Goal: Information Seeking & Learning: Learn about a topic

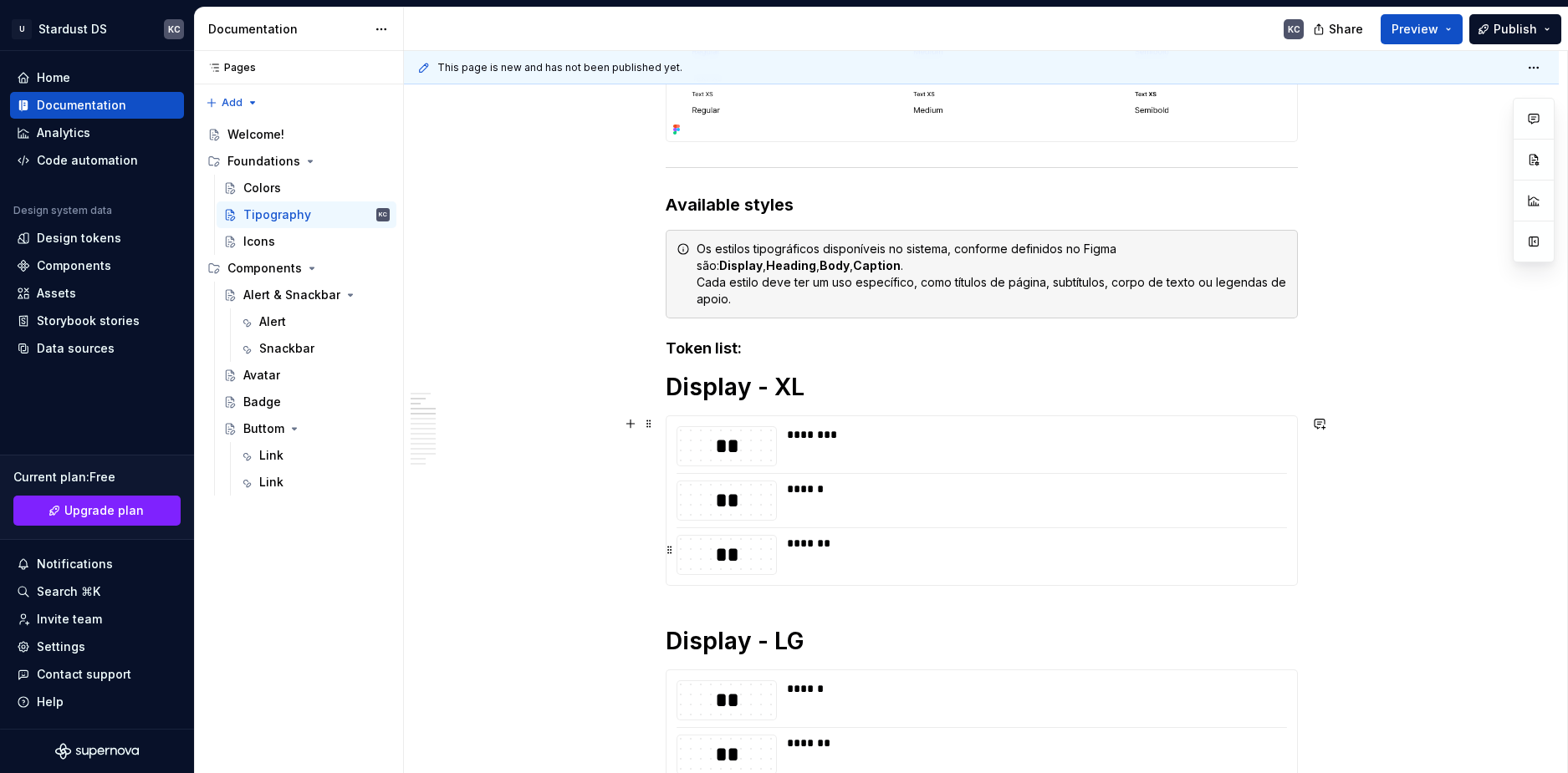
scroll to position [1337, 0]
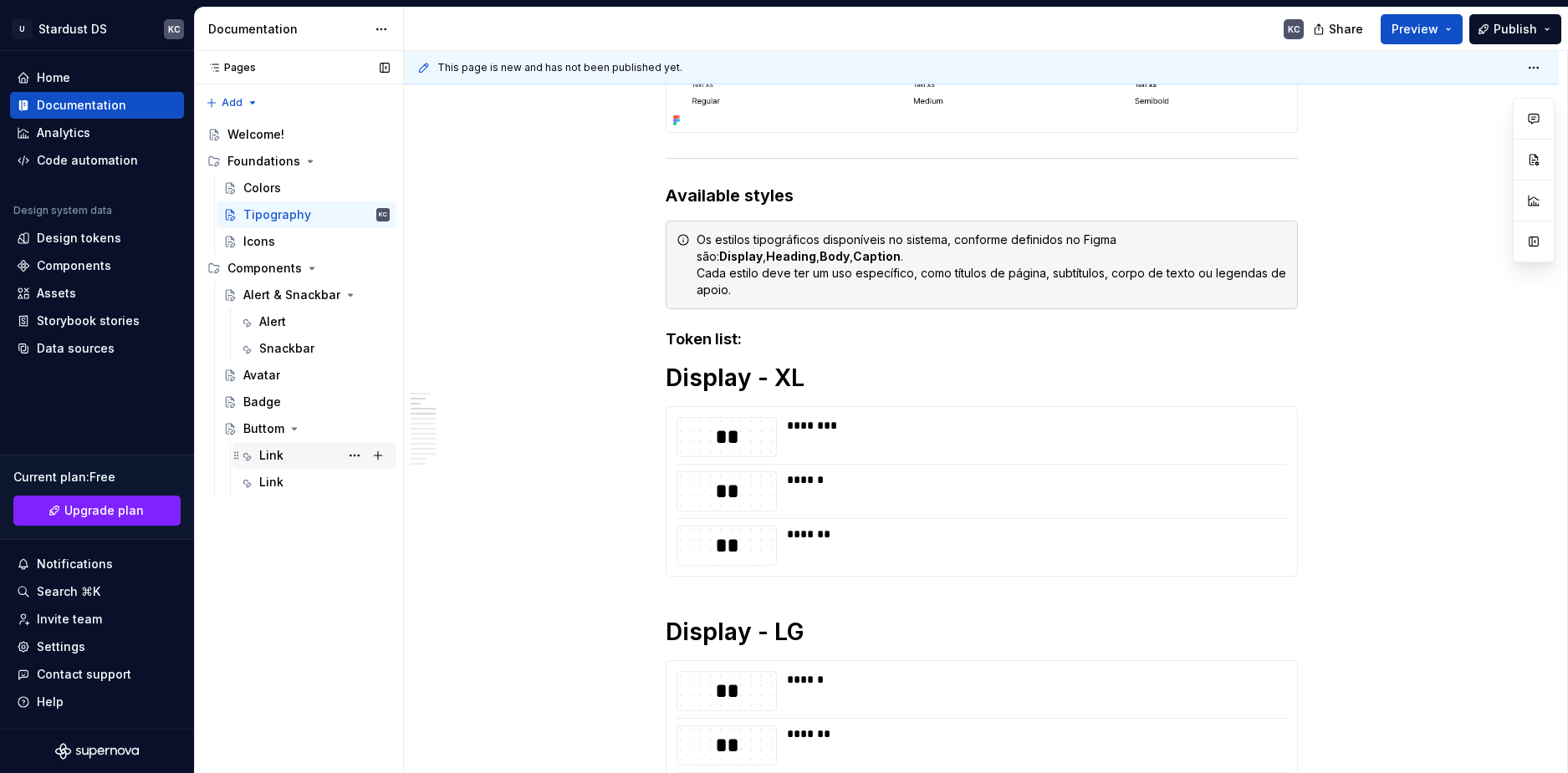
click at [308, 452] on div "Link" at bounding box center [324, 455] width 131 height 24
click at [349, 480] on button "Page tree" at bounding box center [354, 482] width 24 height 24
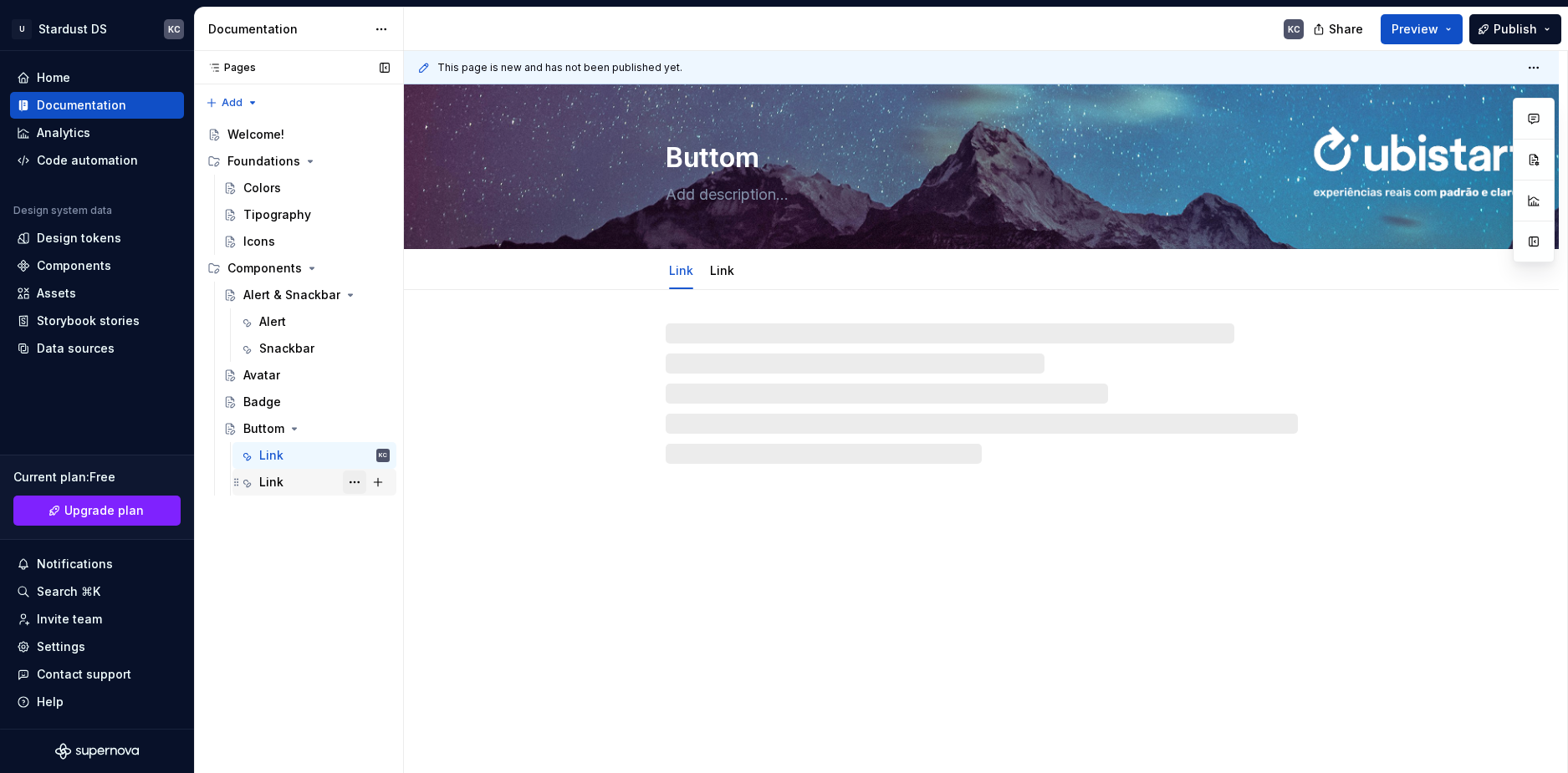
click at [351, 484] on div "Pages Pages Add Accessibility guide for tree Page tree. Navigate the tree with …" at bounding box center [298, 413] width 209 height 723
click at [356, 480] on button "Page tree" at bounding box center [354, 482] width 24 height 24
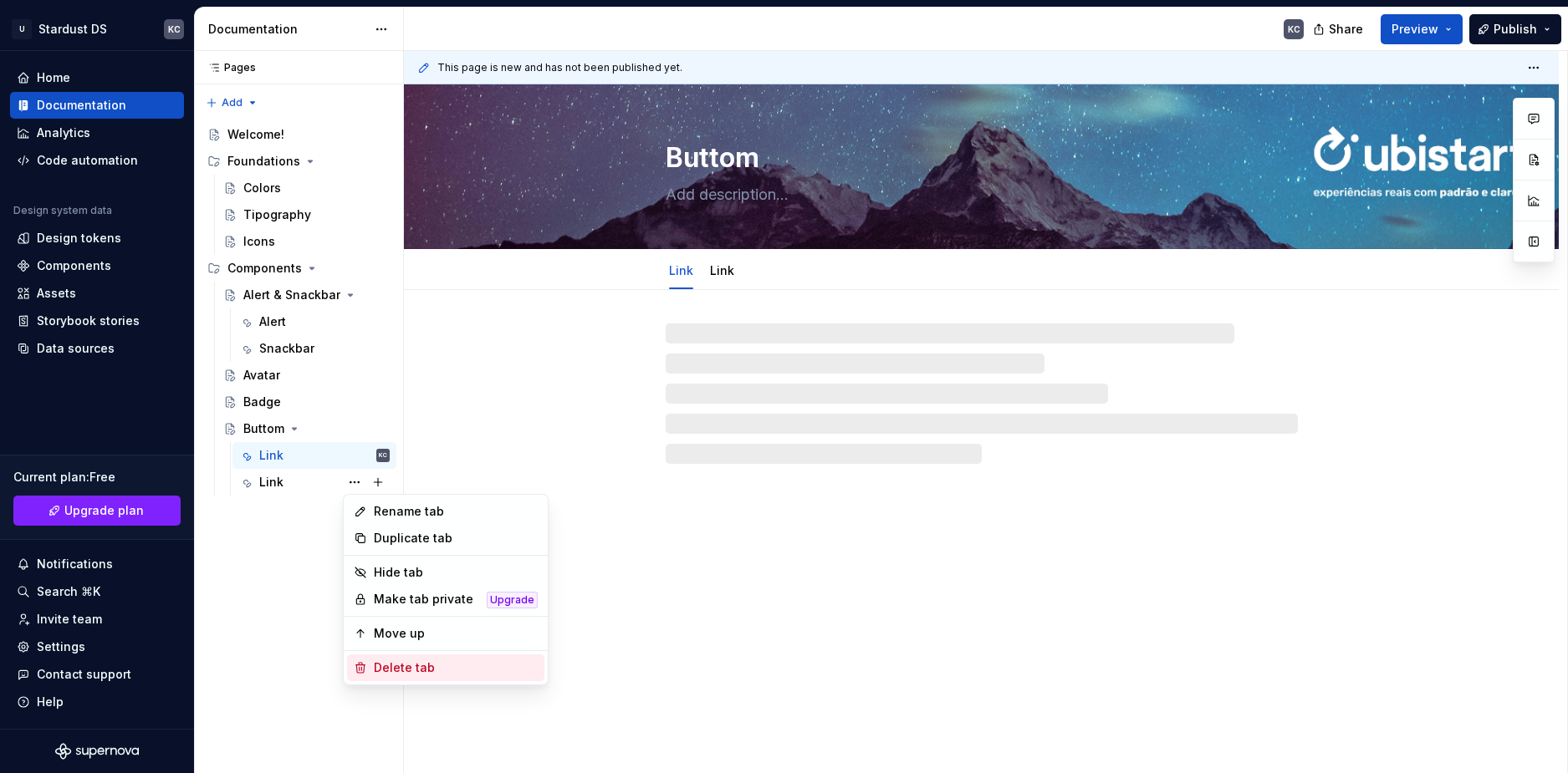
click at [424, 668] on div "Delete tab" at bounding box center [455, 667] width 163 height 16
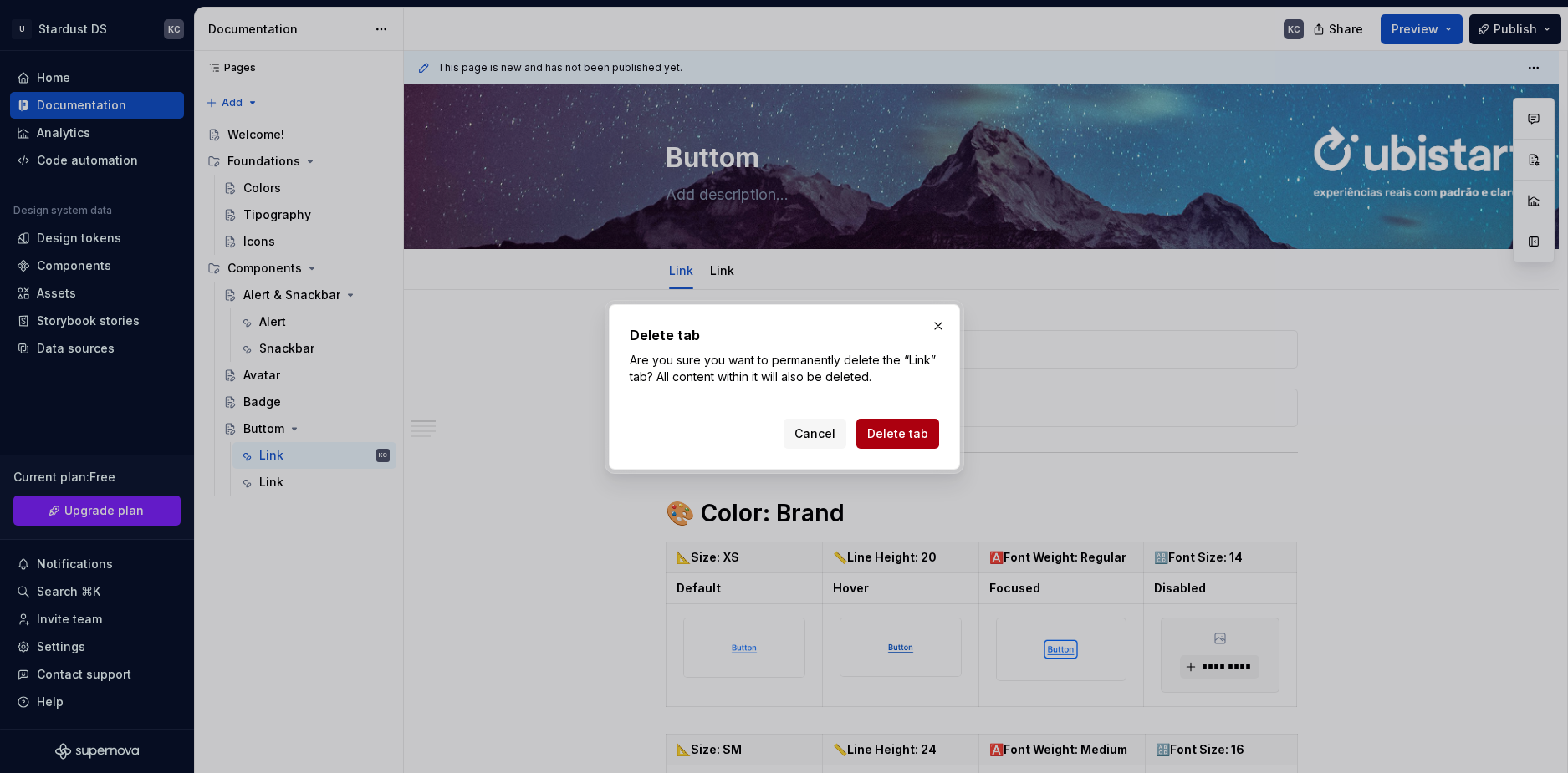
click at [902, 444] on button "Delete tab" at bounding box center [898, 434] width 83 height 30
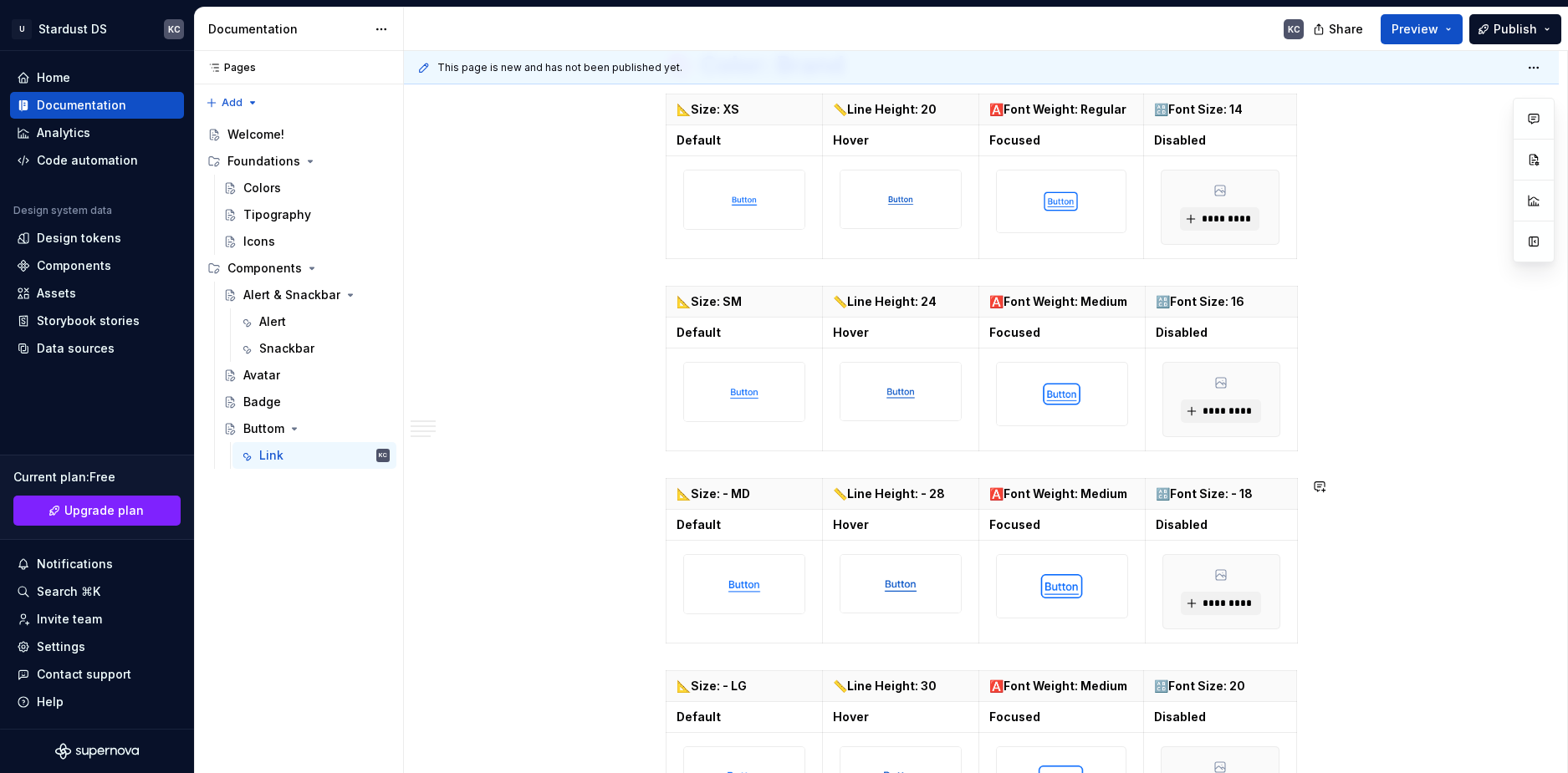
scroll to position [752, 0]
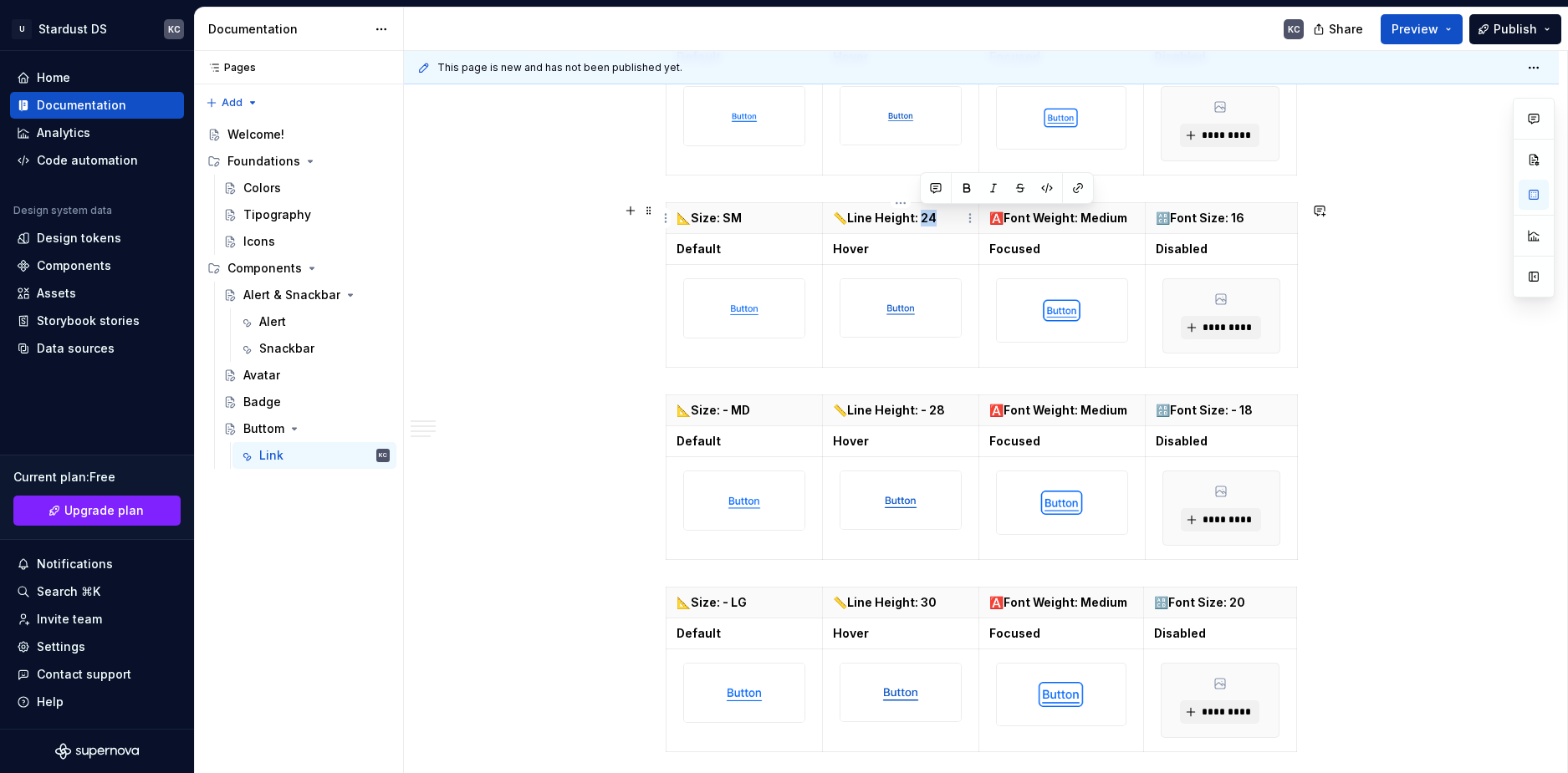
drag, startPoint x: 920, startPoint y: 220, endPoint x: 936, endPoint y: 220, distance: 16.0
click at [936, 220] on p "📏Line Height: 24" at bounding box center [900, 218] width 135 height 16
drag, startPoint x: 1084, startPoint y: 218, endPoint x: 1124, endPoint y: 218, distance: 40.0
click at [1124, 218] on p "🅰️Font Weight: Medium" at bounding box center [1061, 218] width 145 height 16
drag, startPoint x: 1244, startPoint y: 221, endPoint x: 1231, endPoint y: 223, distance: 13.2
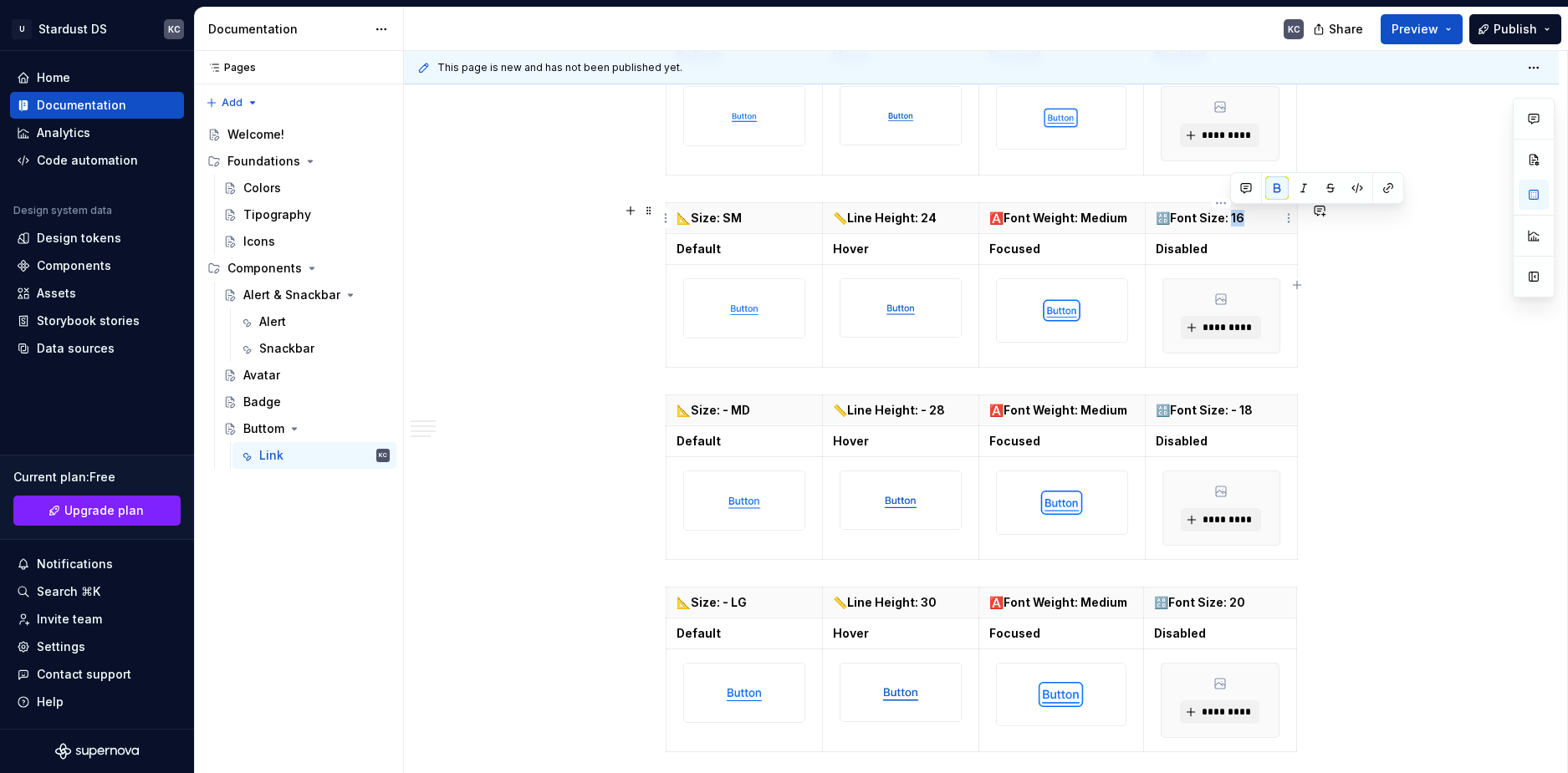
click at [1231, 223] on p "🔠Font Size: 16" at bounding box center [1221, 218] width 132 height 16
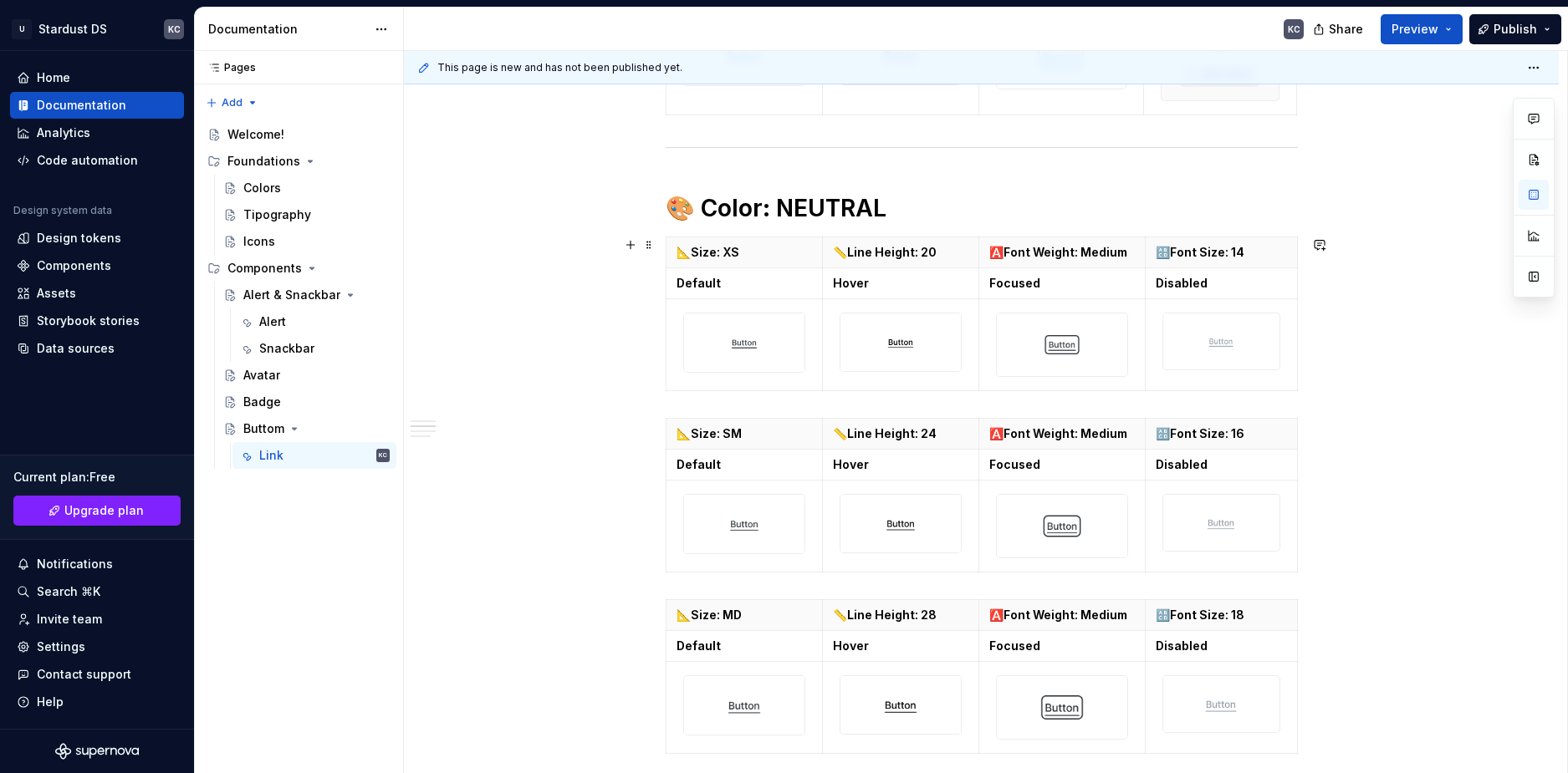
scroll to position [1504, 0]
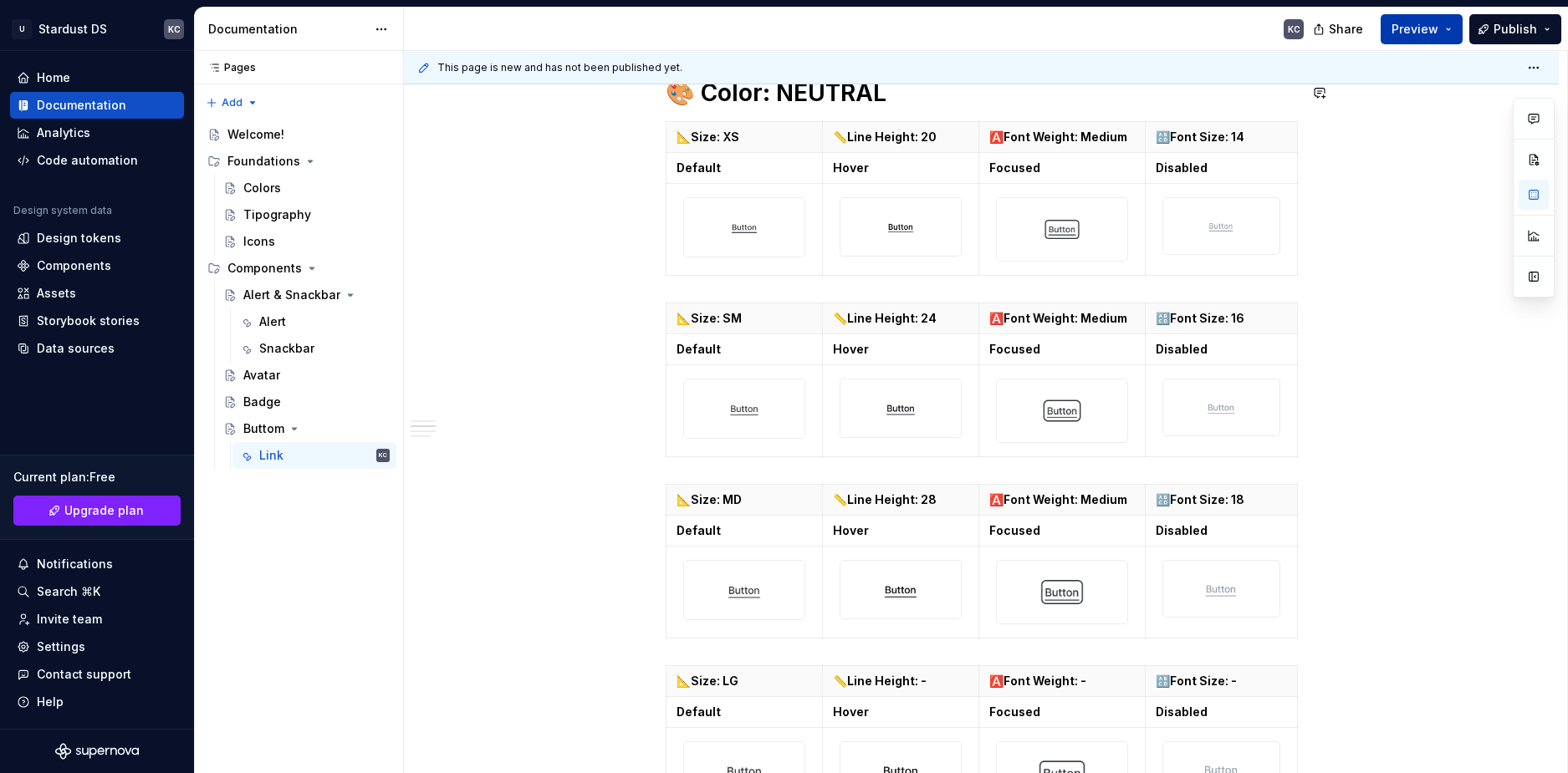
click at [1445, 28] on button "Preview" at bounding box center [1422, 29] width 82 height 30
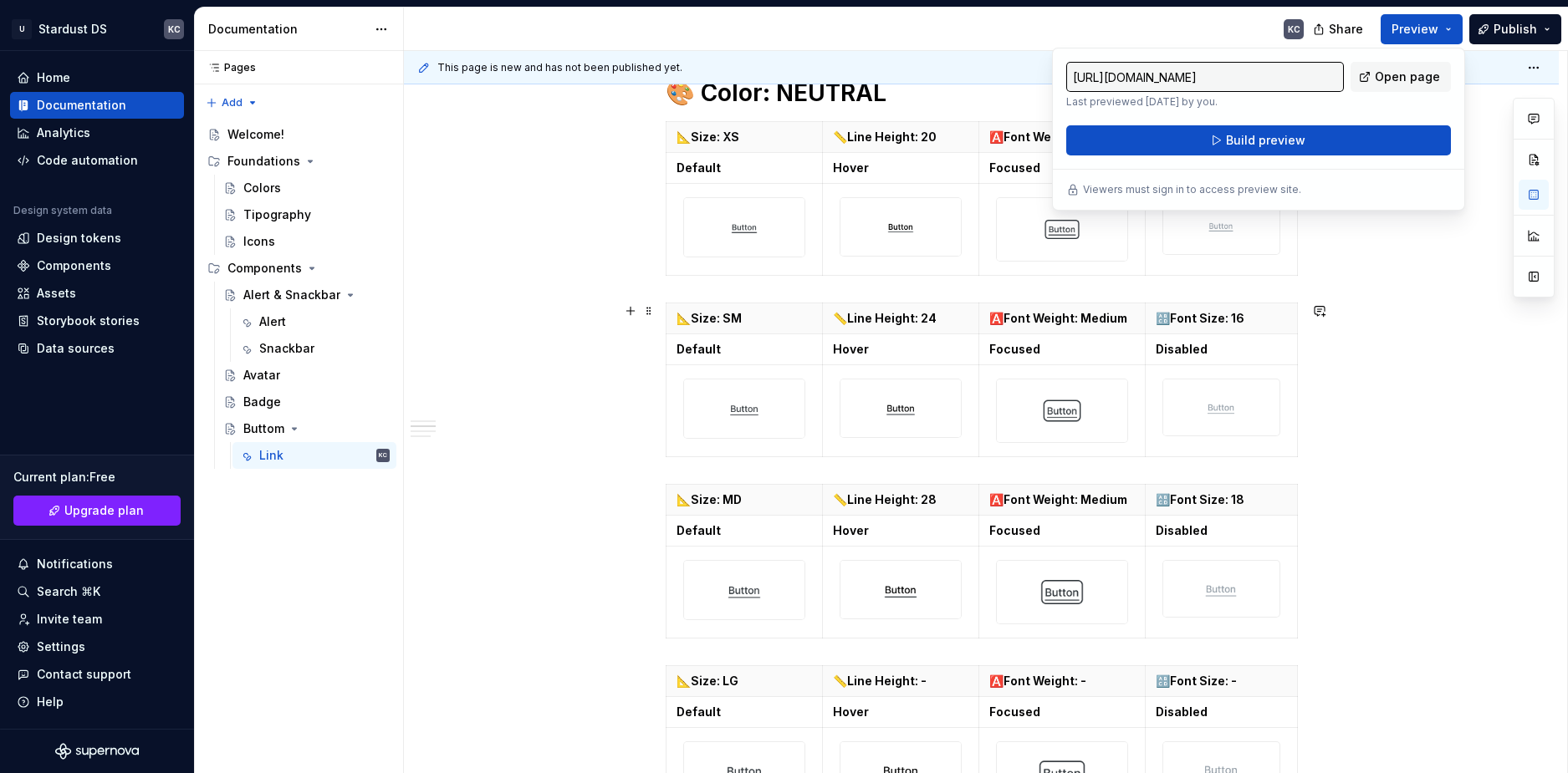
click at [627, 419] on div "**********" at bounding box center [981, 35] width 1154 height 2497
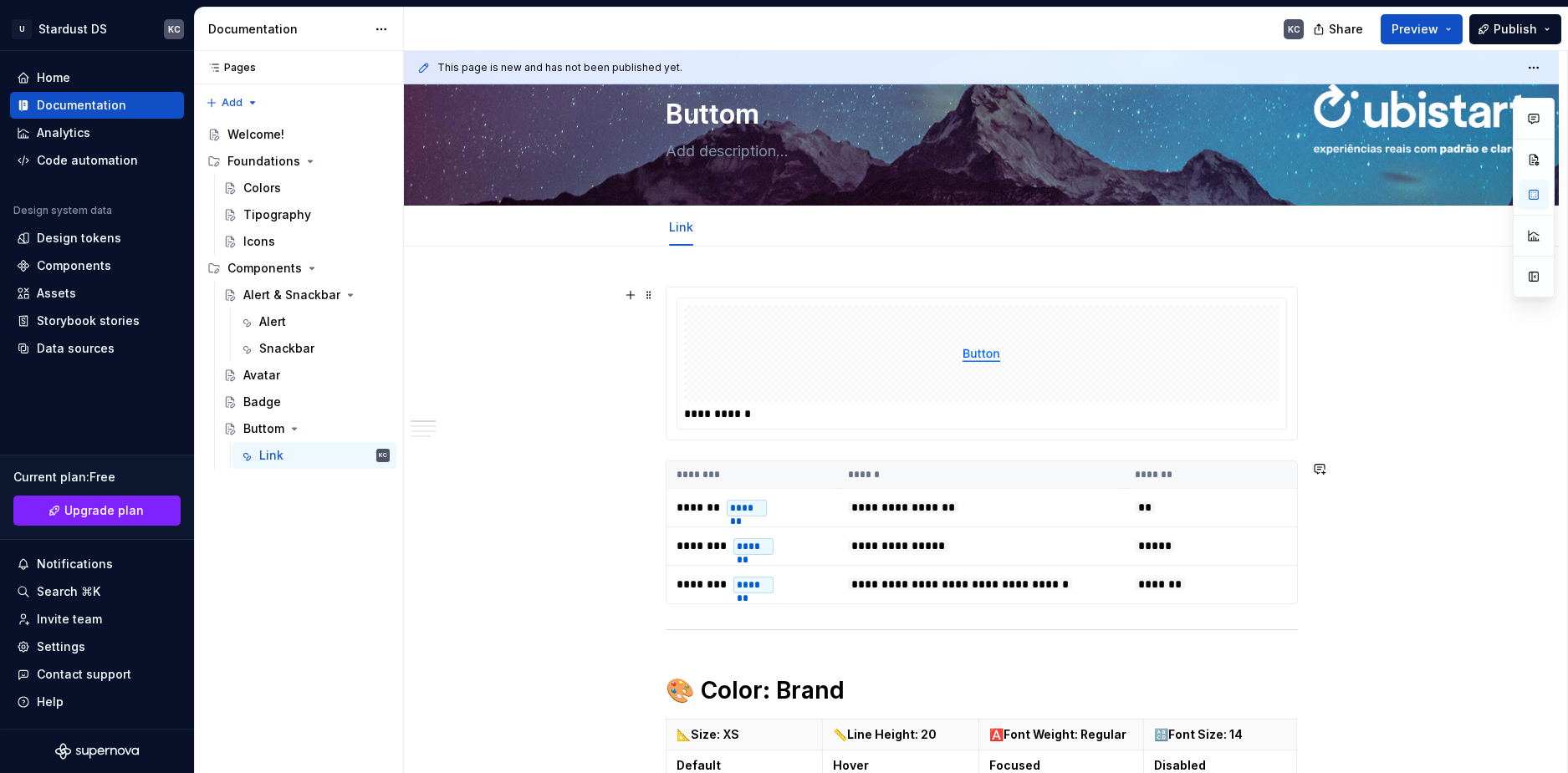
scroll to position [0, 0]
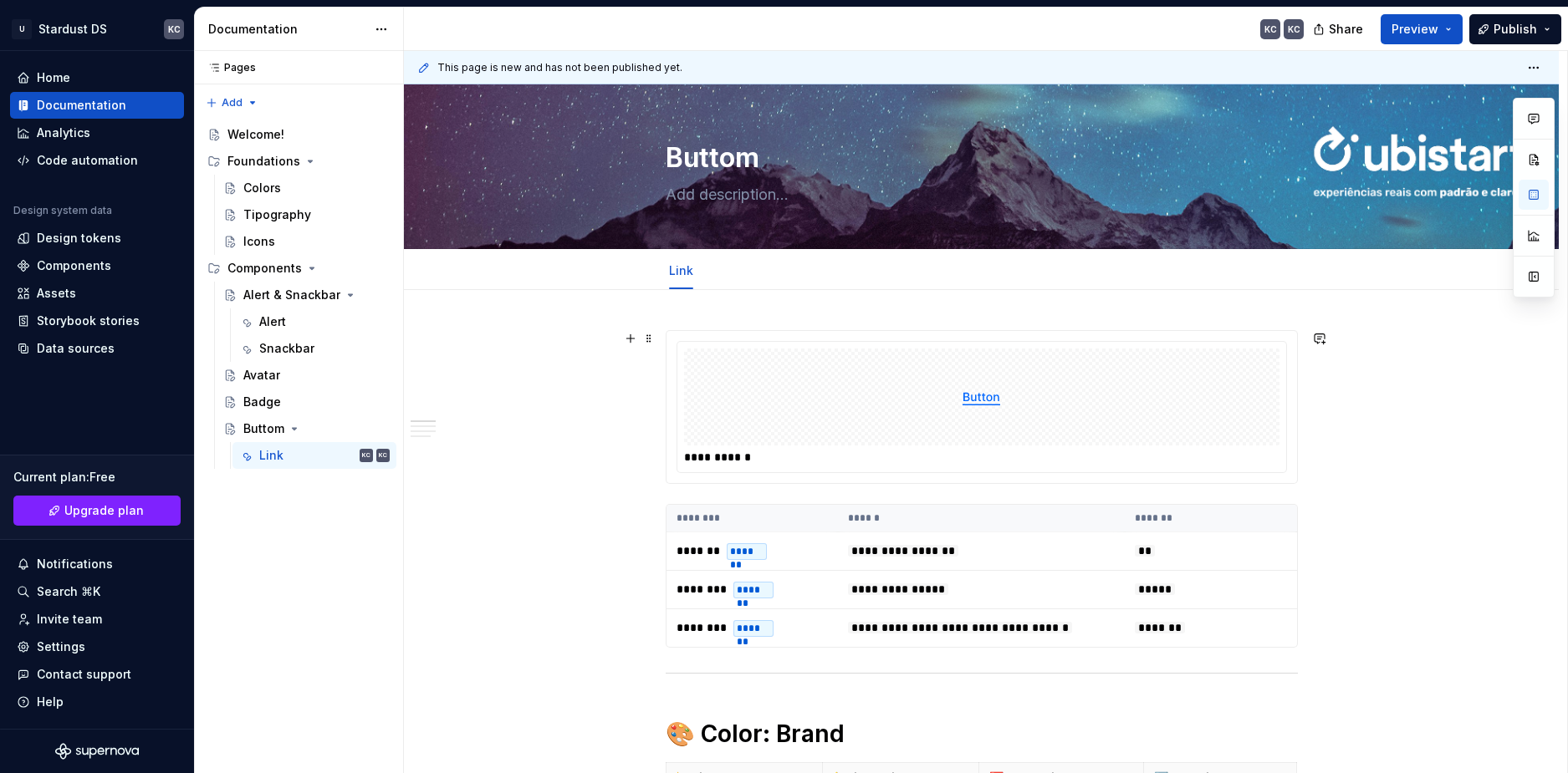
drag, startPoint x: 896, startPoint y: 383, endPoint x: 920, endPoint y: 383, distance: 24.0
click at [896, 383] on div at bounding box center [982, 397] width 595 height 97
type textarea "*"
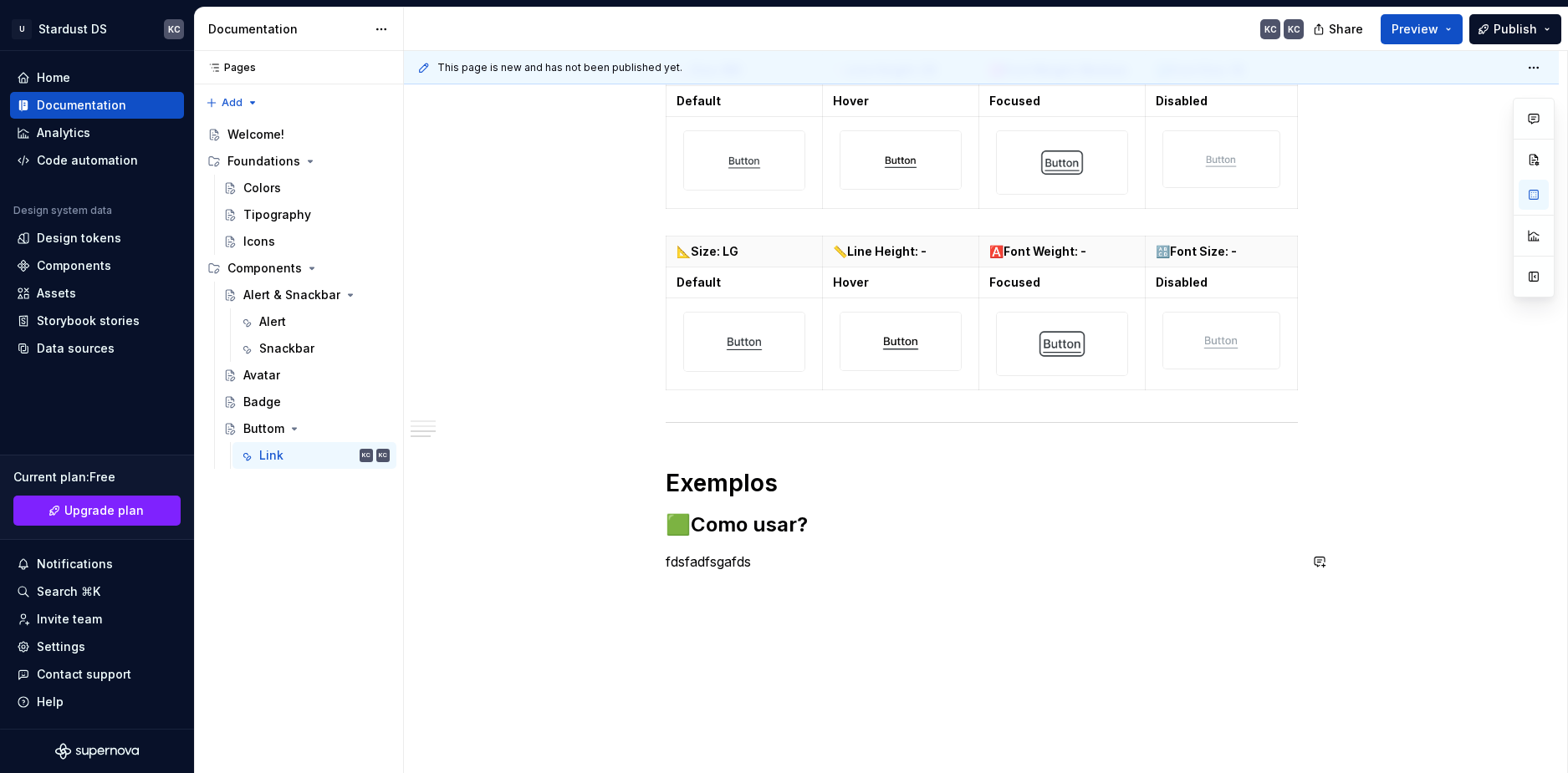
scroll to position [1929, 0]
click at [725, 571] on p "fdsfadfsgafds" at bounding box center [982, 566] width 632 height 20
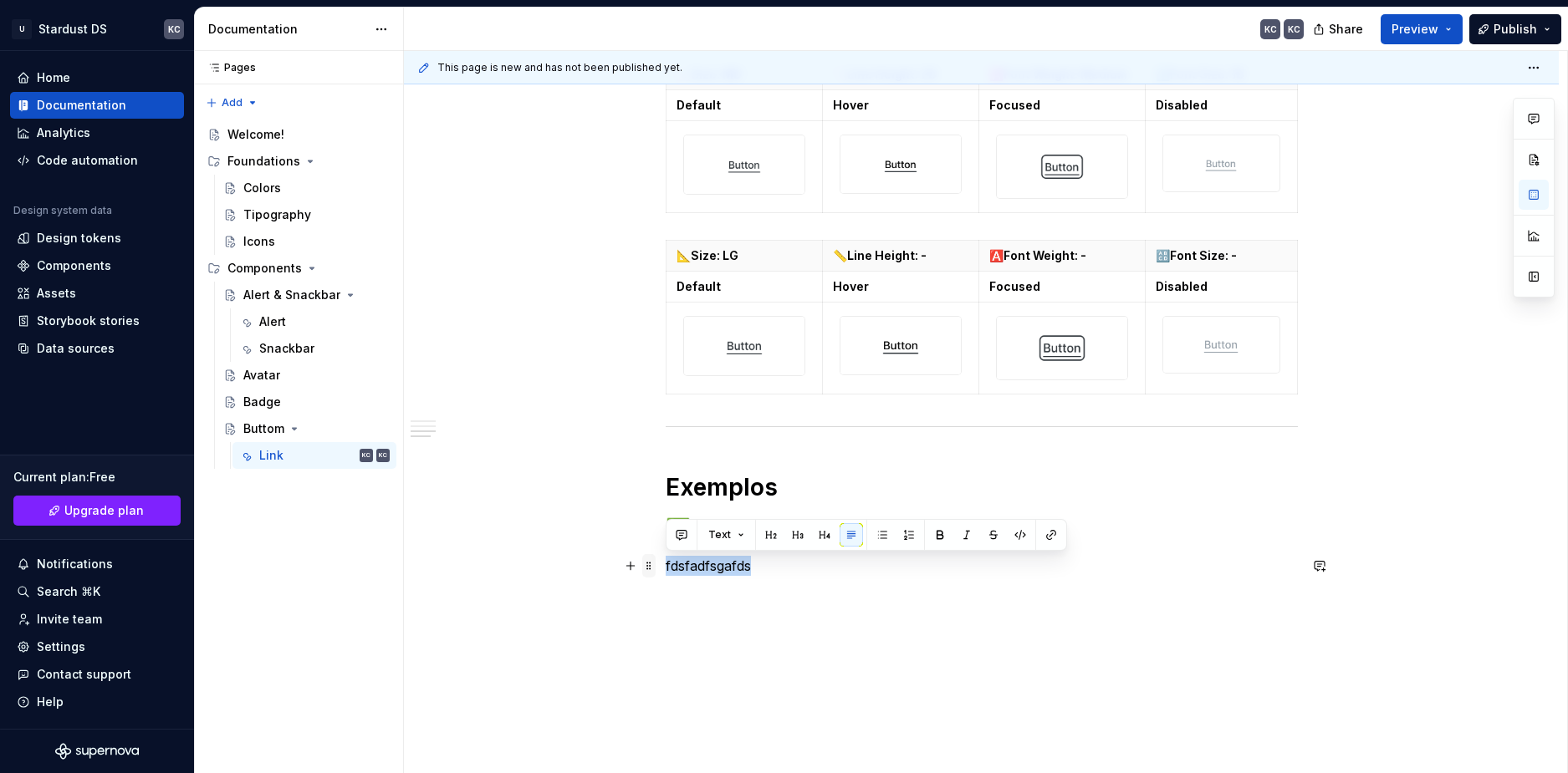
click at [646, 571] on span at bounding box center [648, 566] width 14 height 24
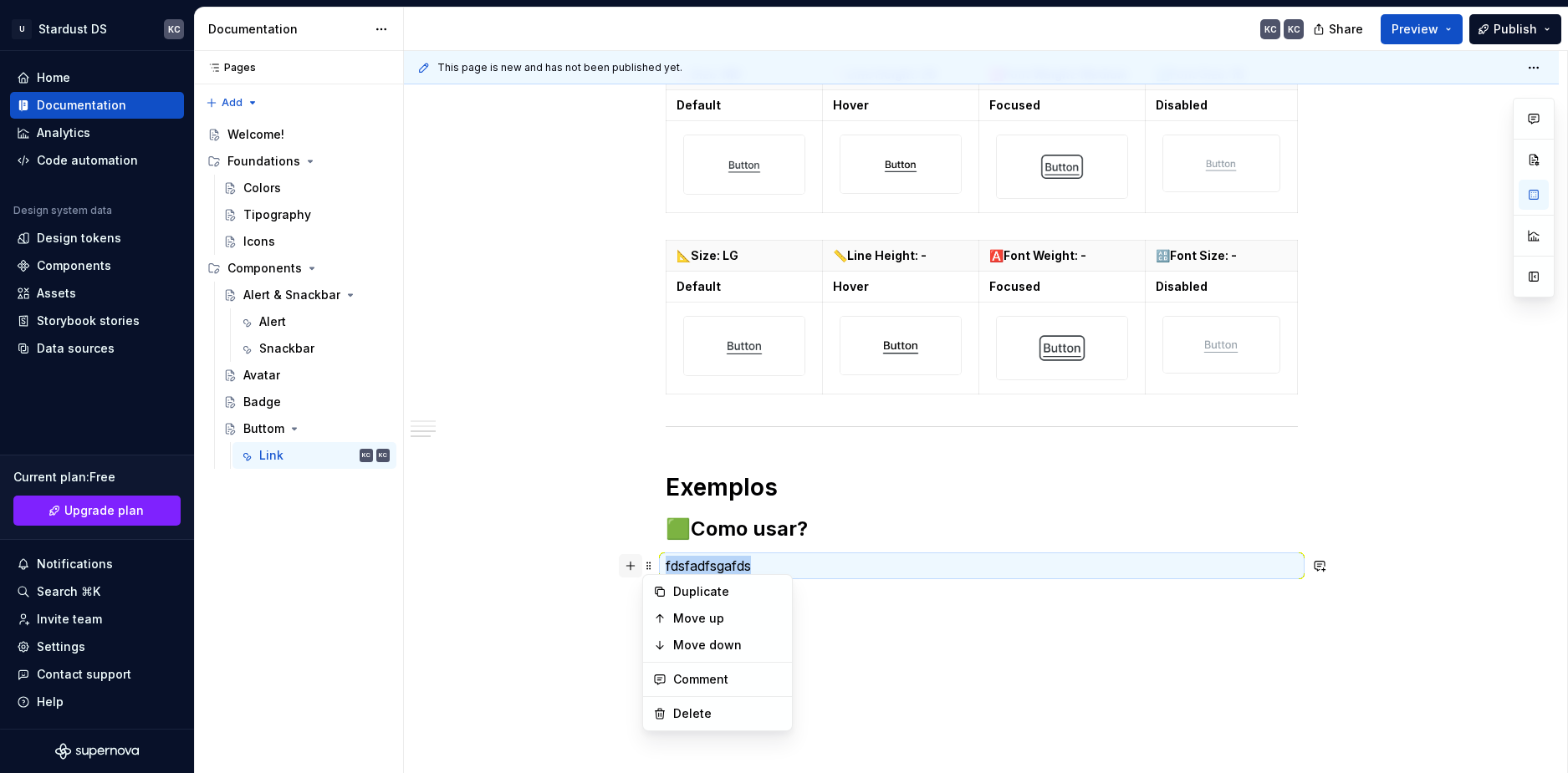
click at [635, 564] on button "button" at bounding box center [631, 566] width 24 height 24
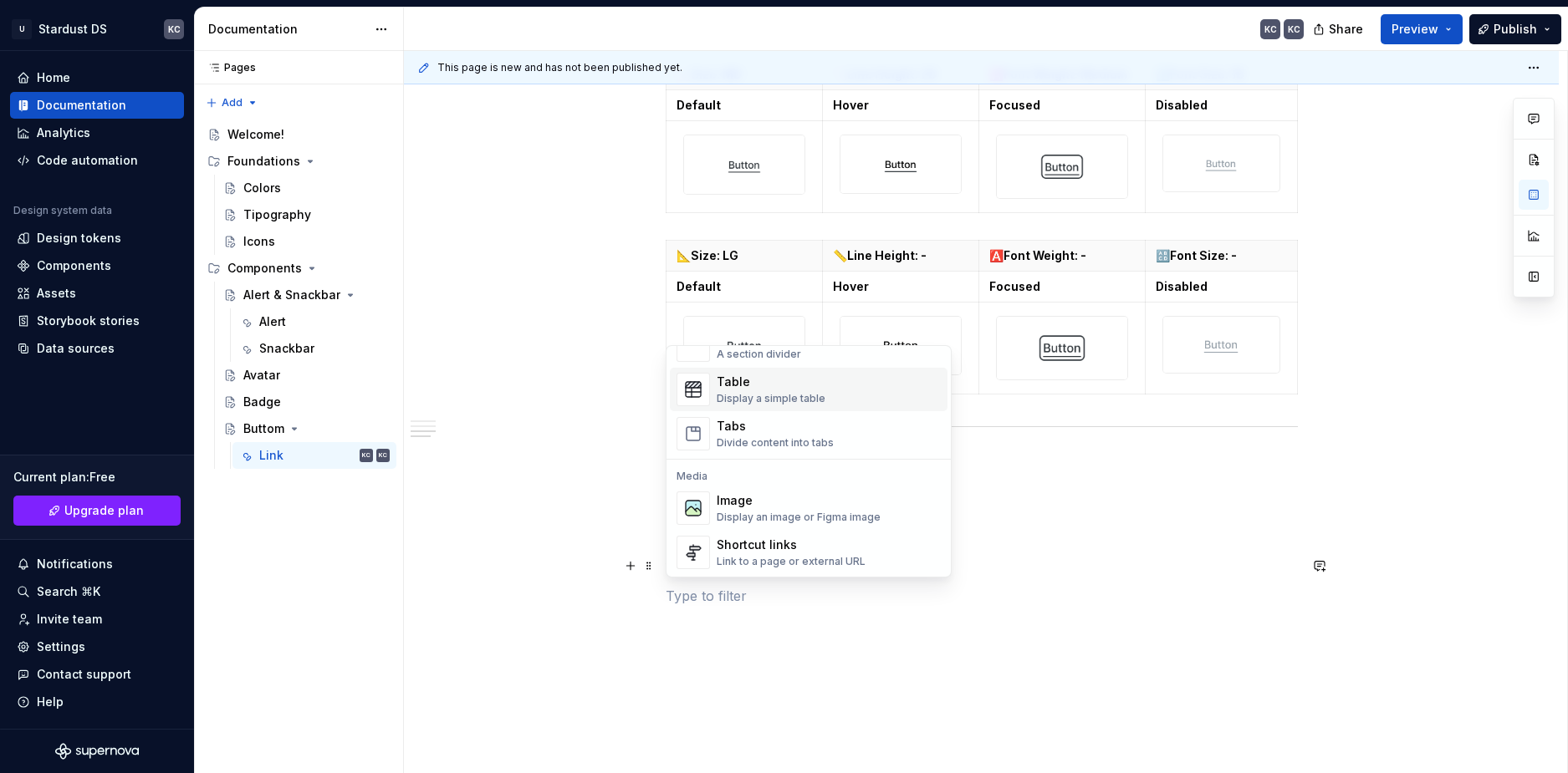
scroll to position [668, 0]
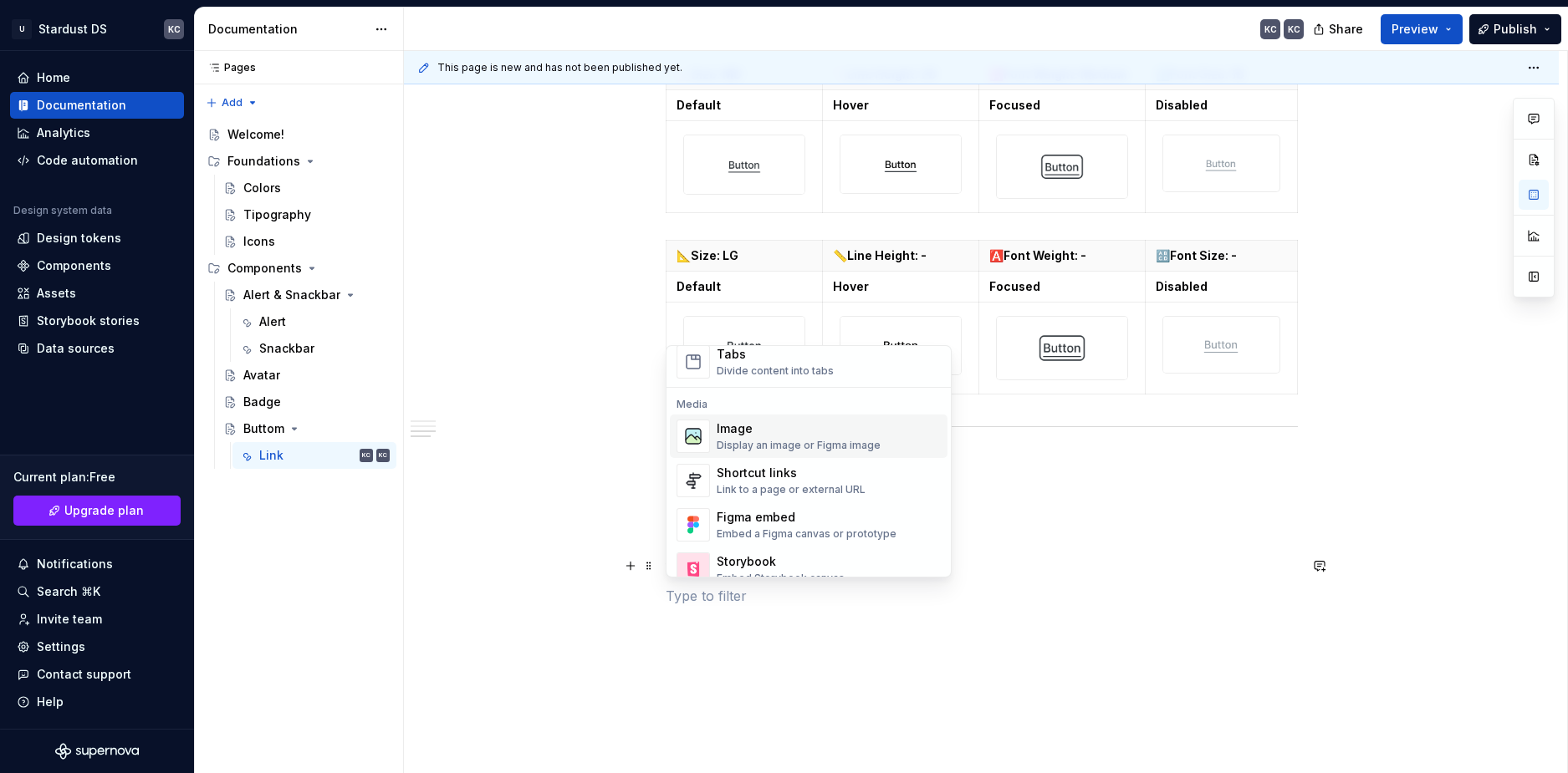
click at [764, 439] on div "Display an image or Figma image" at bounding box center [798, 445] width 163 height 14
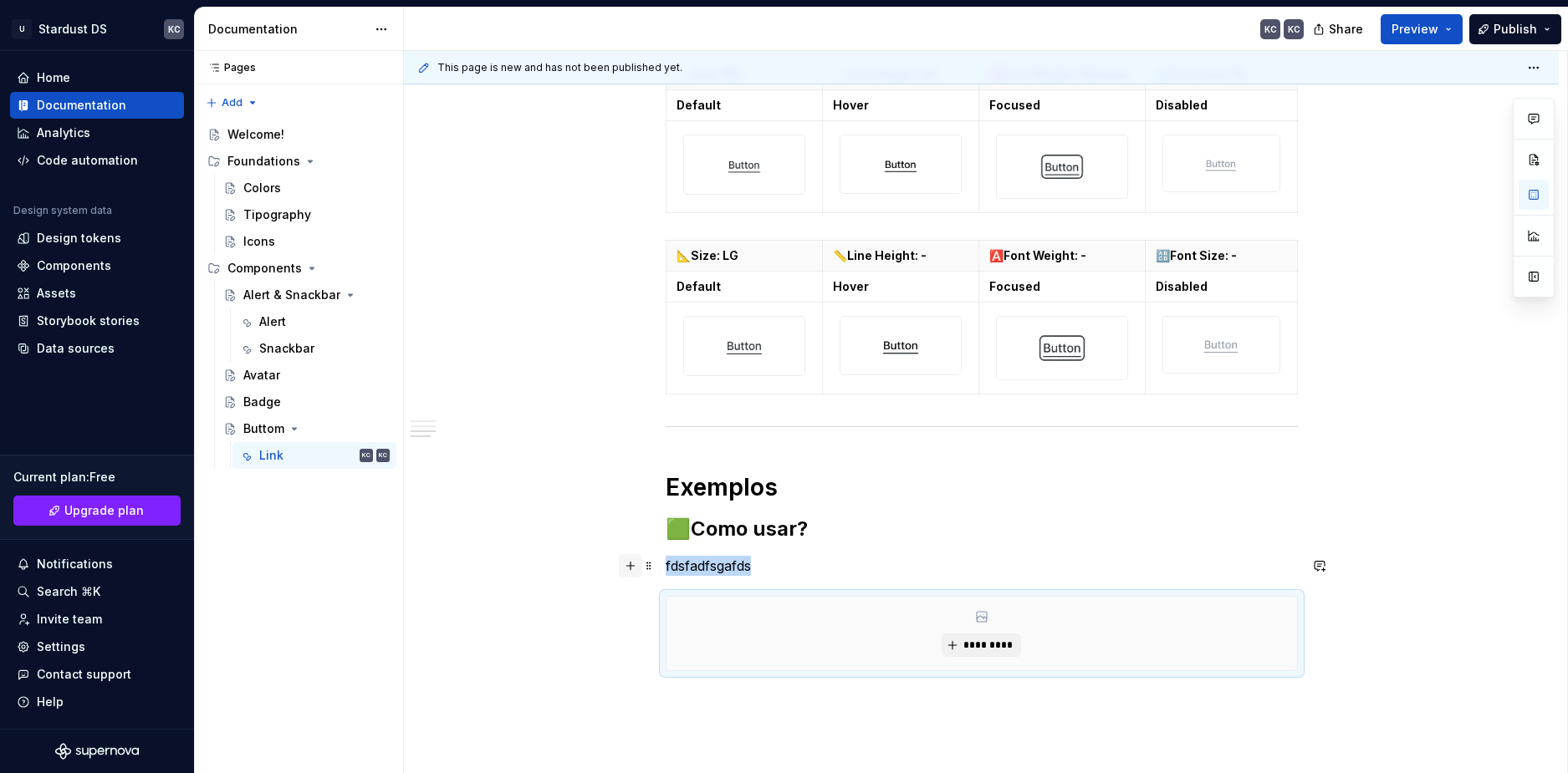
click at [633, 567] on button "button" at bounding box center [631, 566] width 24 height 24
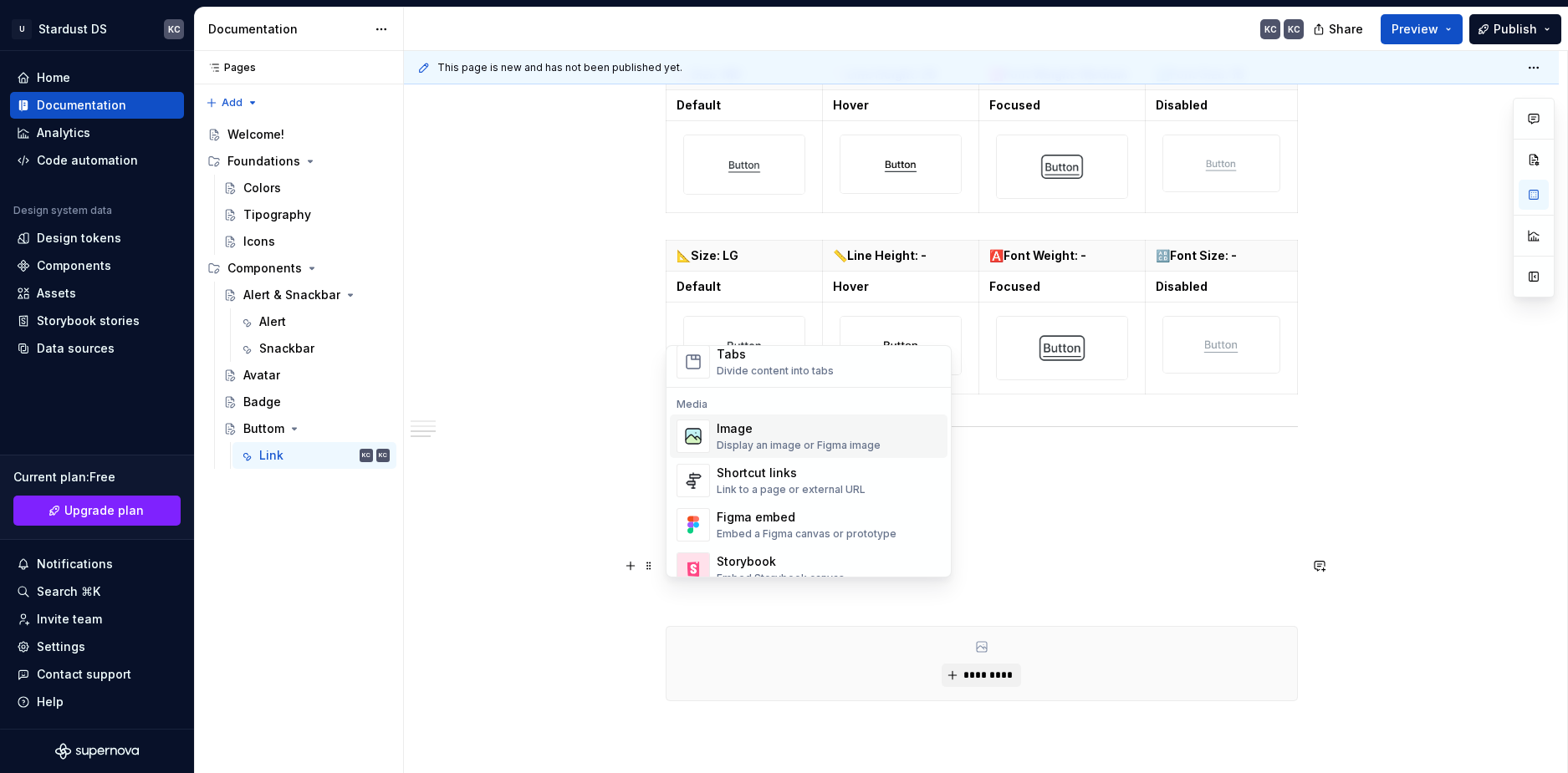
click at [768, 442] on div "Display an image or Figma image" at bounding box center [798, 445] width 163 height 14
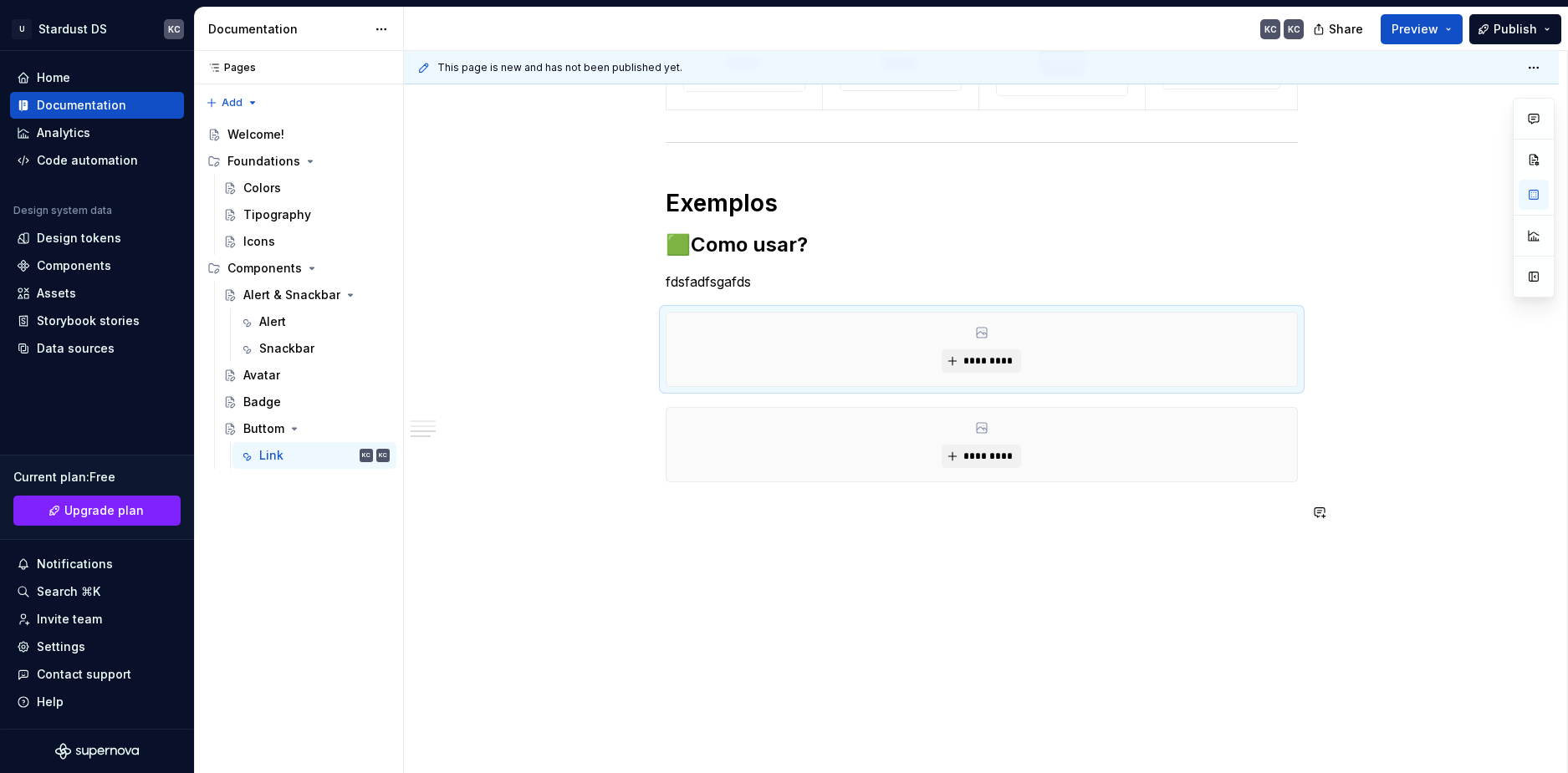
scroll to position [2213, 0]
click at [648, 244] on span at bounding box center [648, 245] width 14 height 24
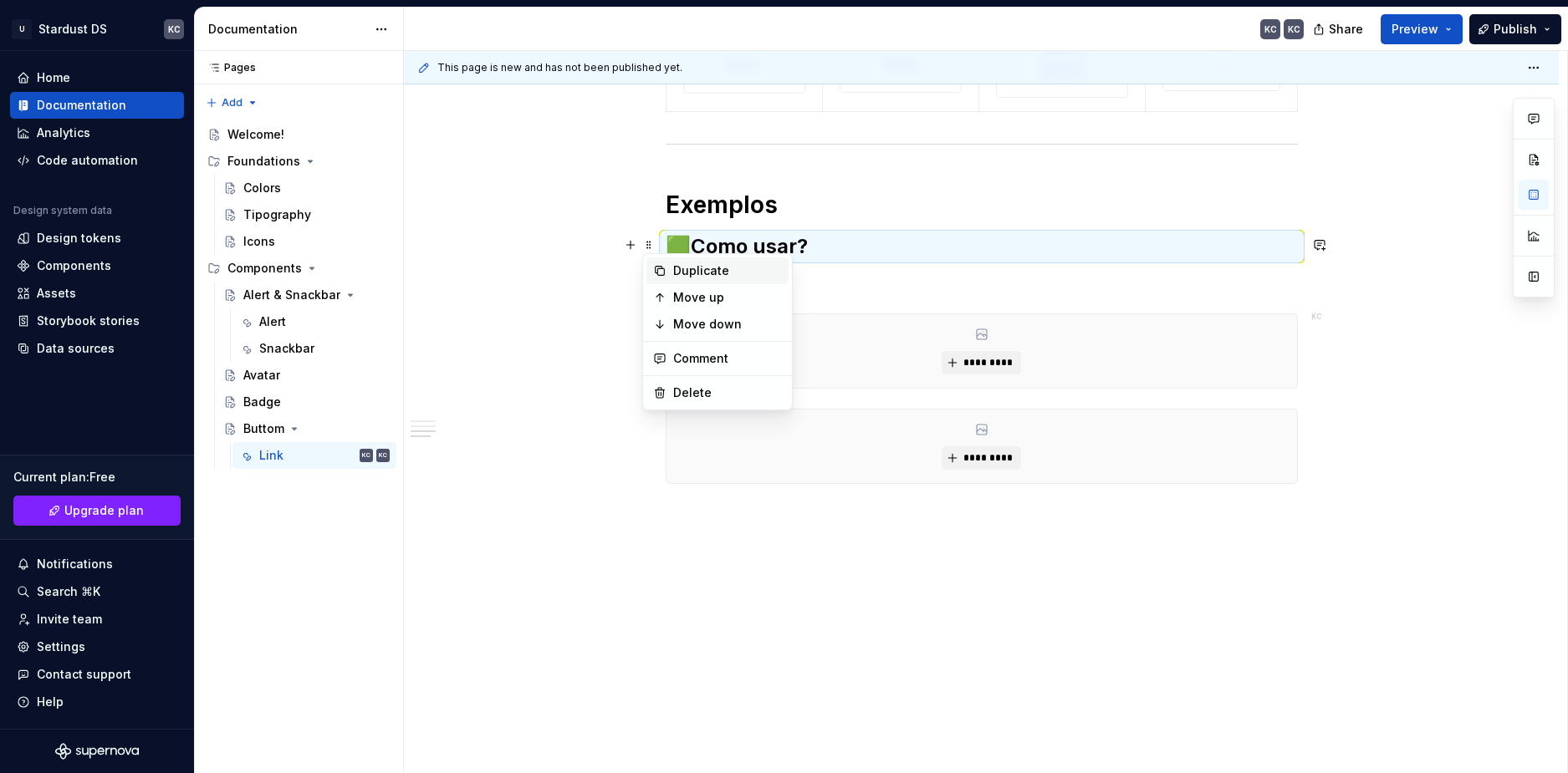
click at [689, 275] on div "Duplicate" at bounding box center [727, 270] width 109 height 16
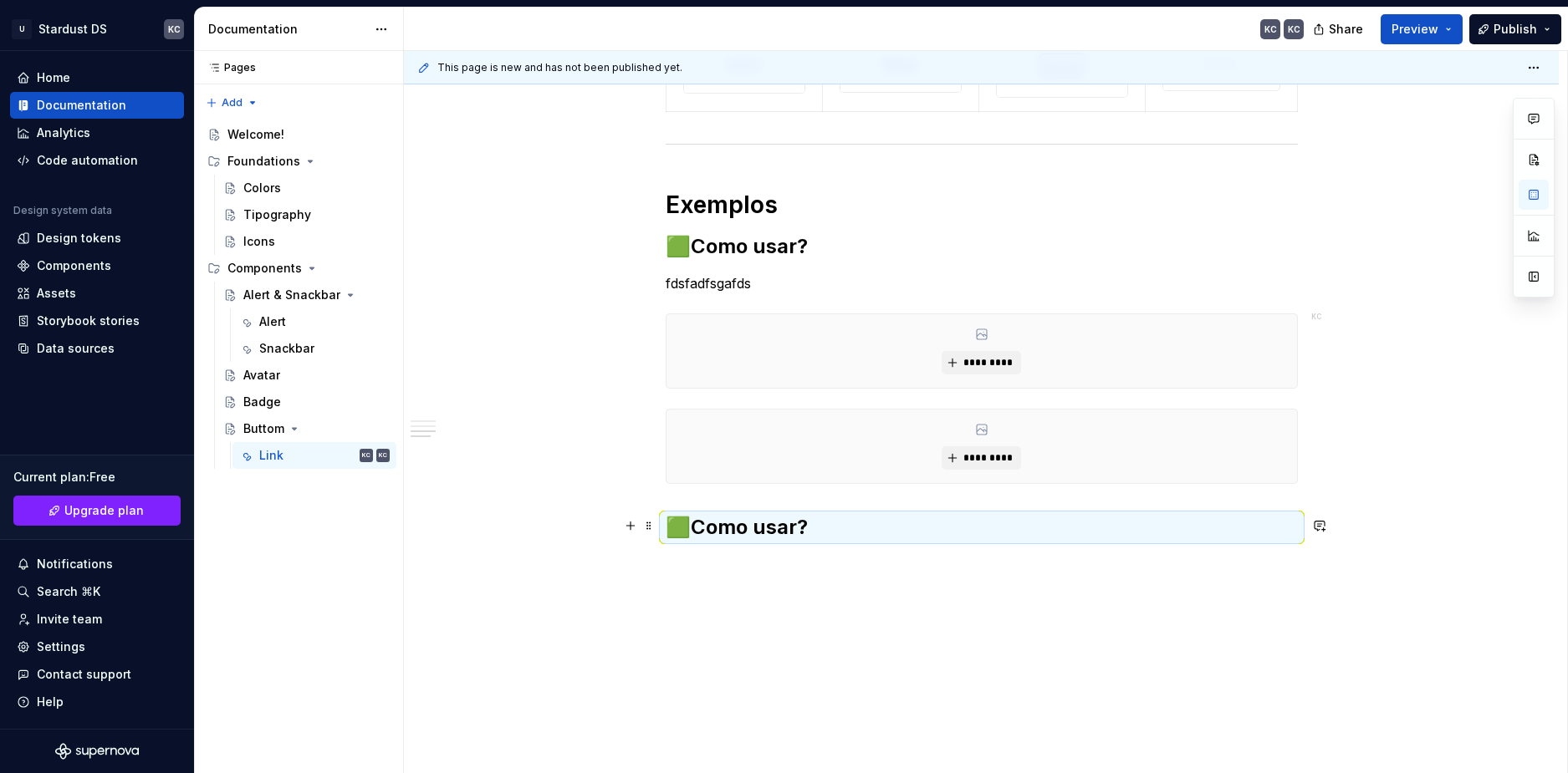
click at [711, 523] on h2 "🟩Como usar?" at bounding box center [982, 527] width 632 height 26
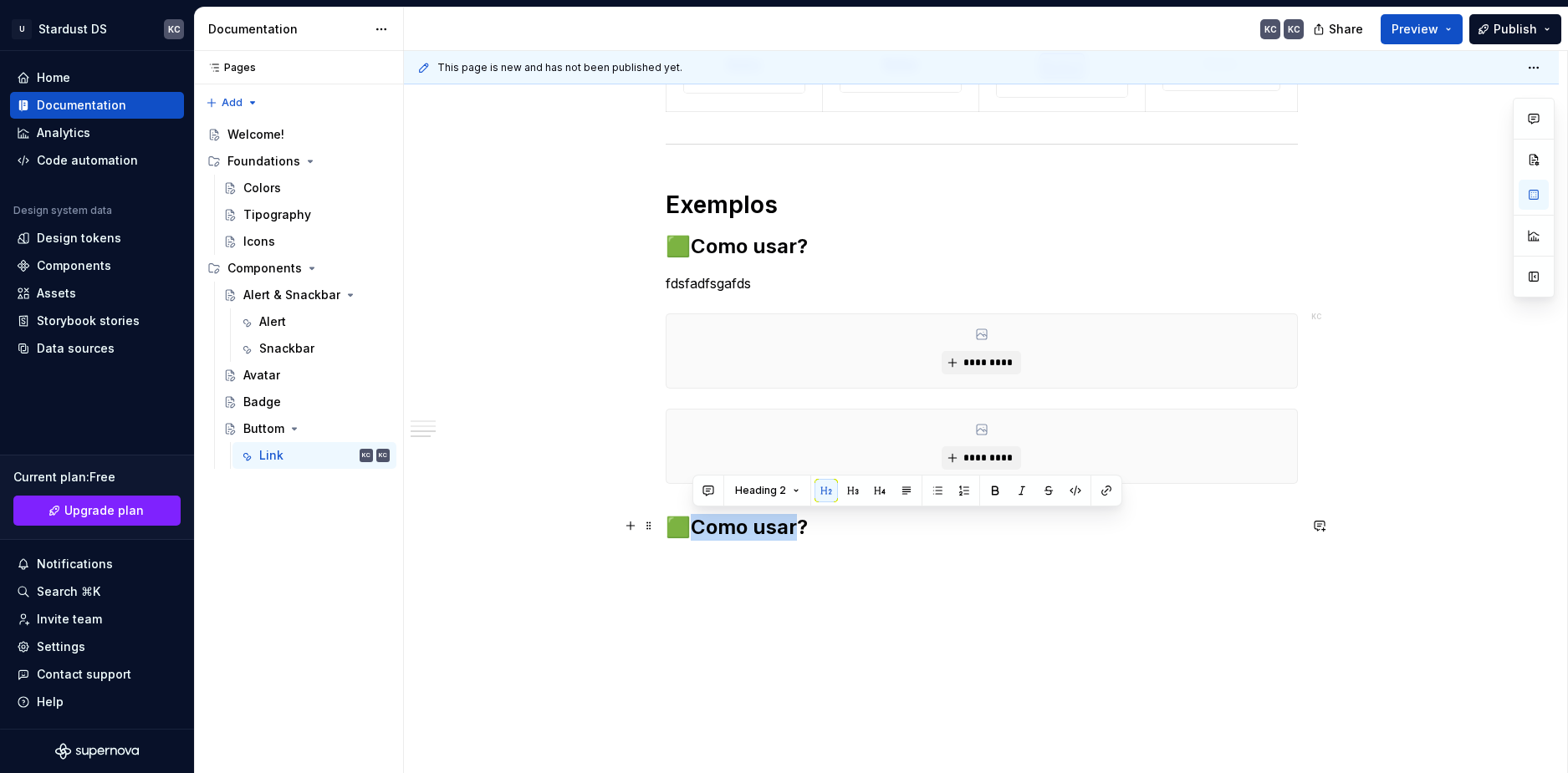
drag, startPoint x: 696, startPoint y: 521, endPoint x: 796, endPoint y: 523, distance: 100.0
click at [796, 523] on h2 "🟩Como usar?" at bounding box center [982, 527] width 632 height 26
click at [760, 524] on h2 "🟩Como usar?" at bounding box center [982, 527] width 632 height 26
drag, startPoint x: 760, startPoint y: 535, endPoint x: 797, endPoint y: 530, distance: 37.3
click at [797, 530] on h2 "🟩Como NÃOusar?" at bounding box center [982, 527] width 632 height 26
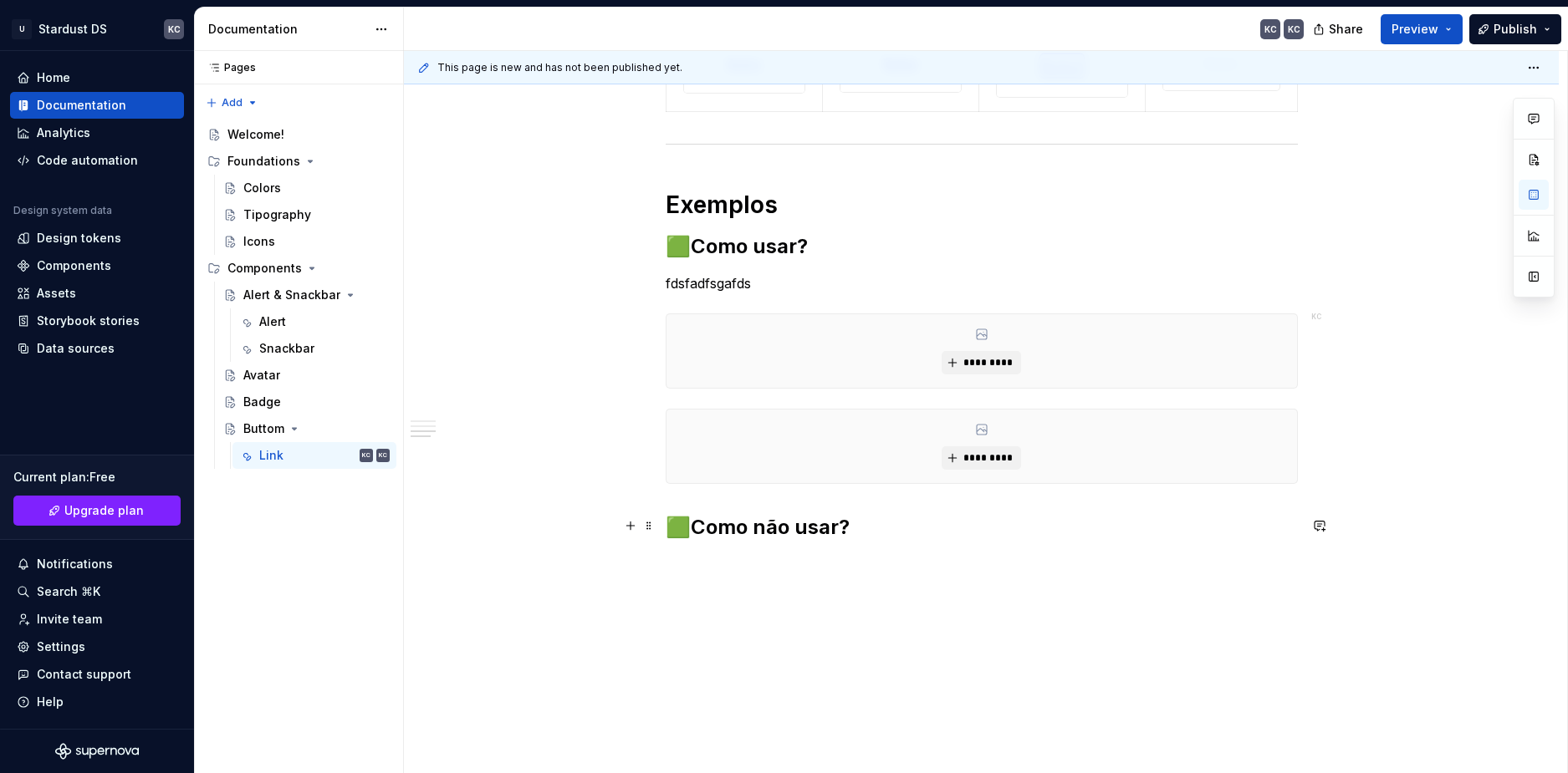
click at [687, 528] on h2 "🟩Como não usar?" at bounding box center [982, 527] width 632 height 26
click at [695, 525] on h2 "🟩Como não usar?" at bounding box center [982, 527] width 632 height 26
click at [690, 520] on h2 "🟩Como não usar?" at bounding box center [982, 527] width 632 height 26
click at [698, 526] on h2 "🟩🟥Como não usar?" at bounding box center [982, 527] width 632 height 26
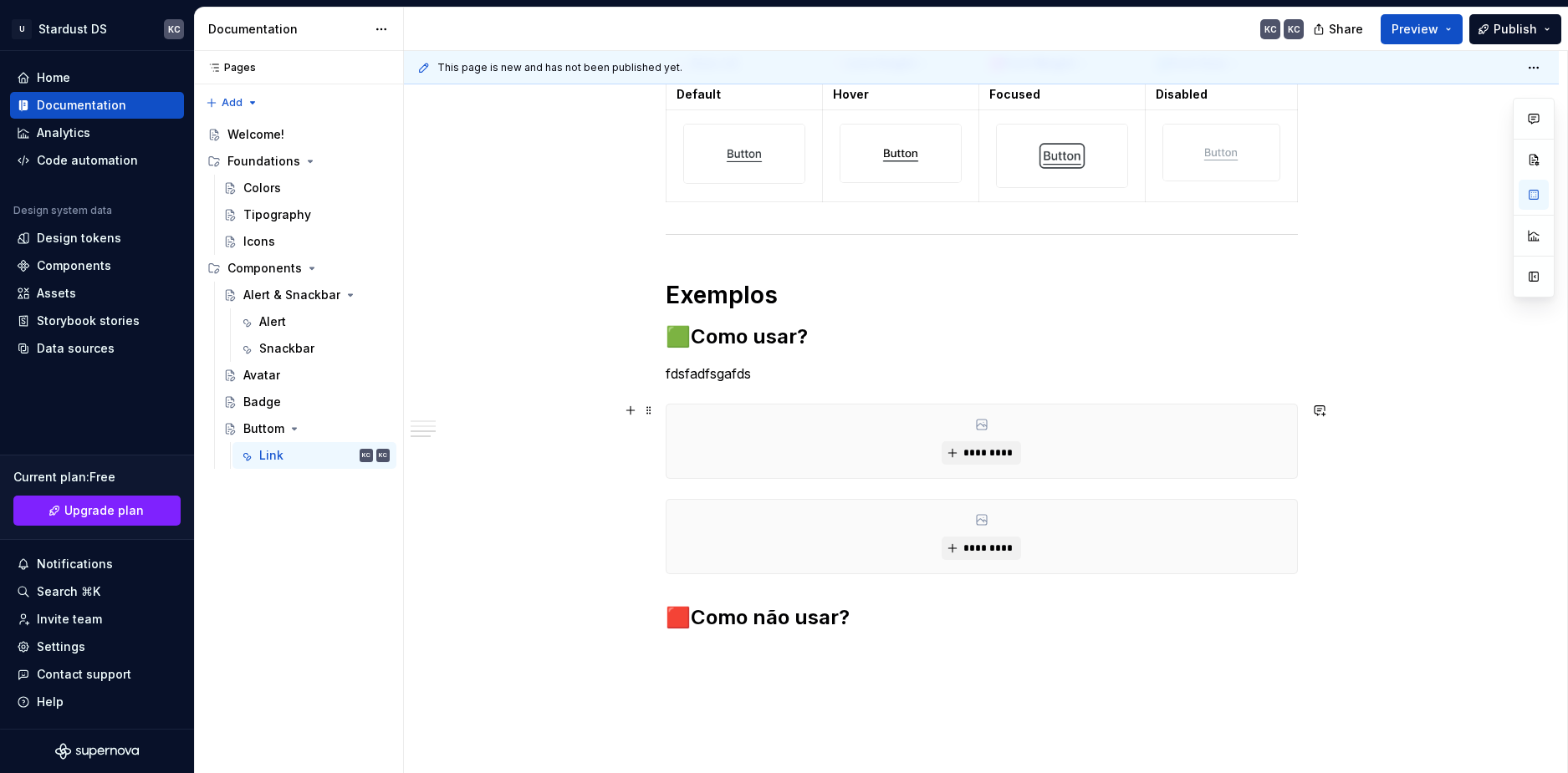
scroll to position [2263, 0]
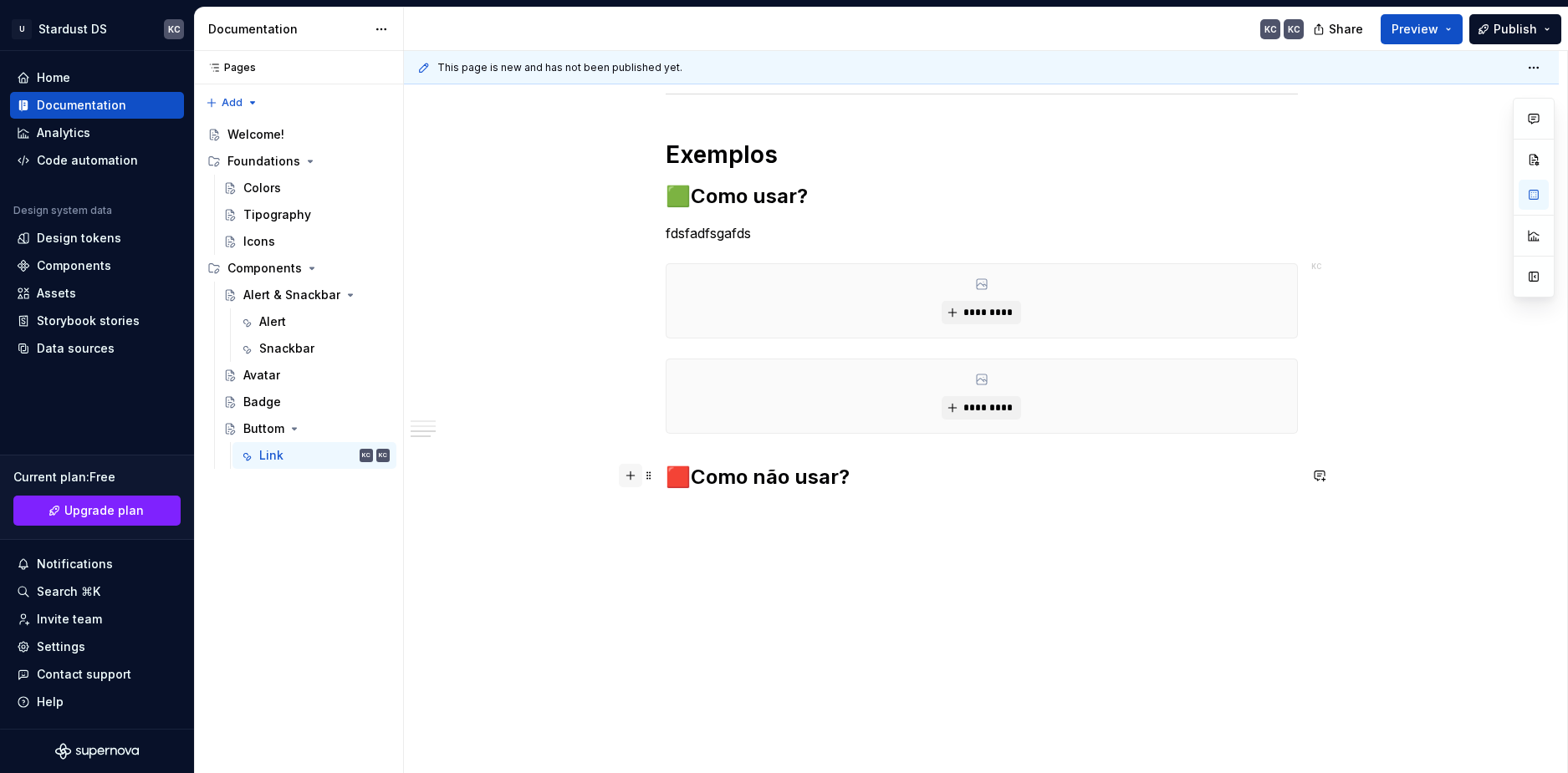
click at [636, 482] on button "button" at bounding box center [631, 475] width 24 height 24
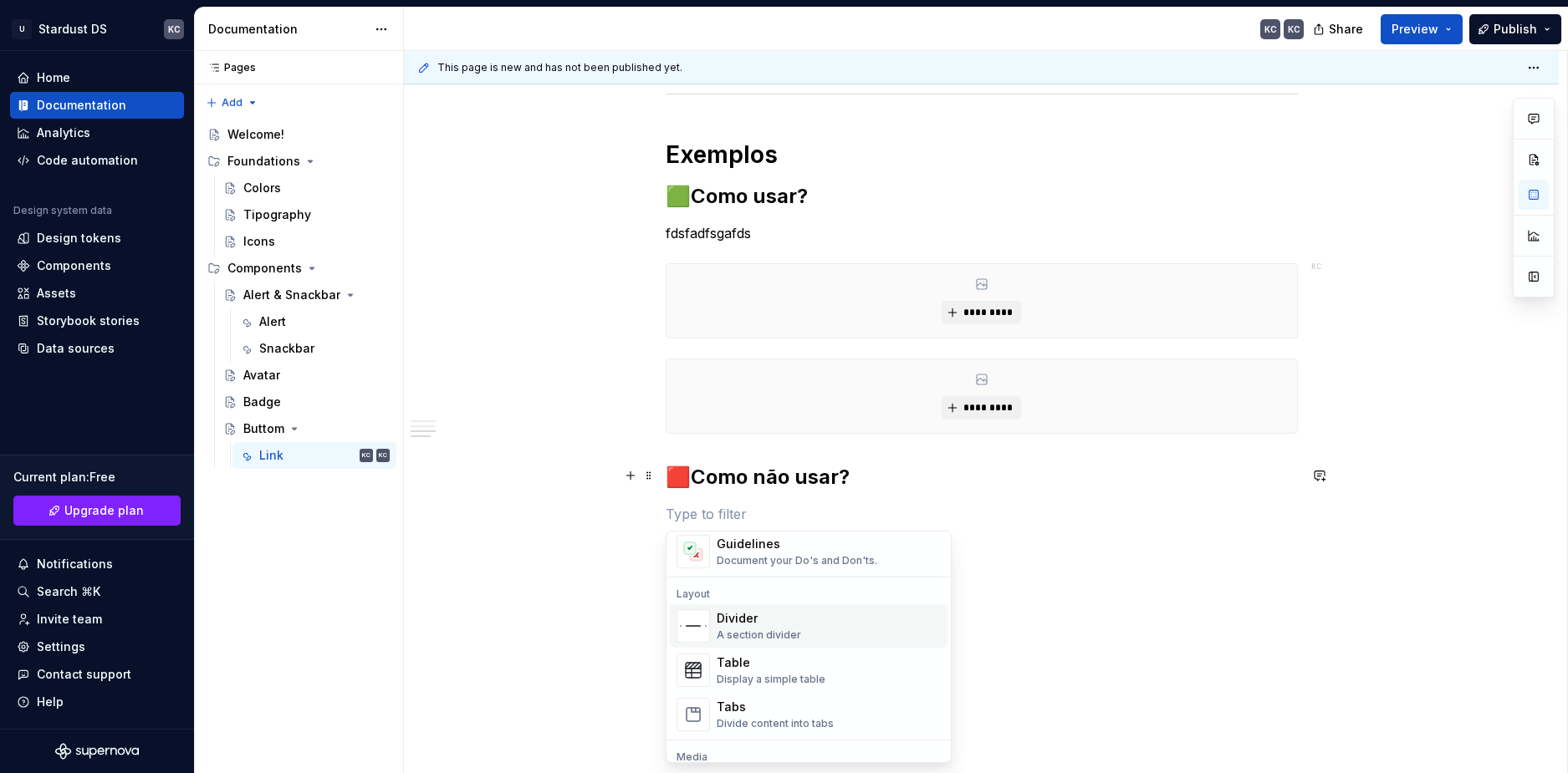
scroll to position [668, 0]
click at [763, 616] on div "Image" at bounding box center [798, 614] width 163 height 16
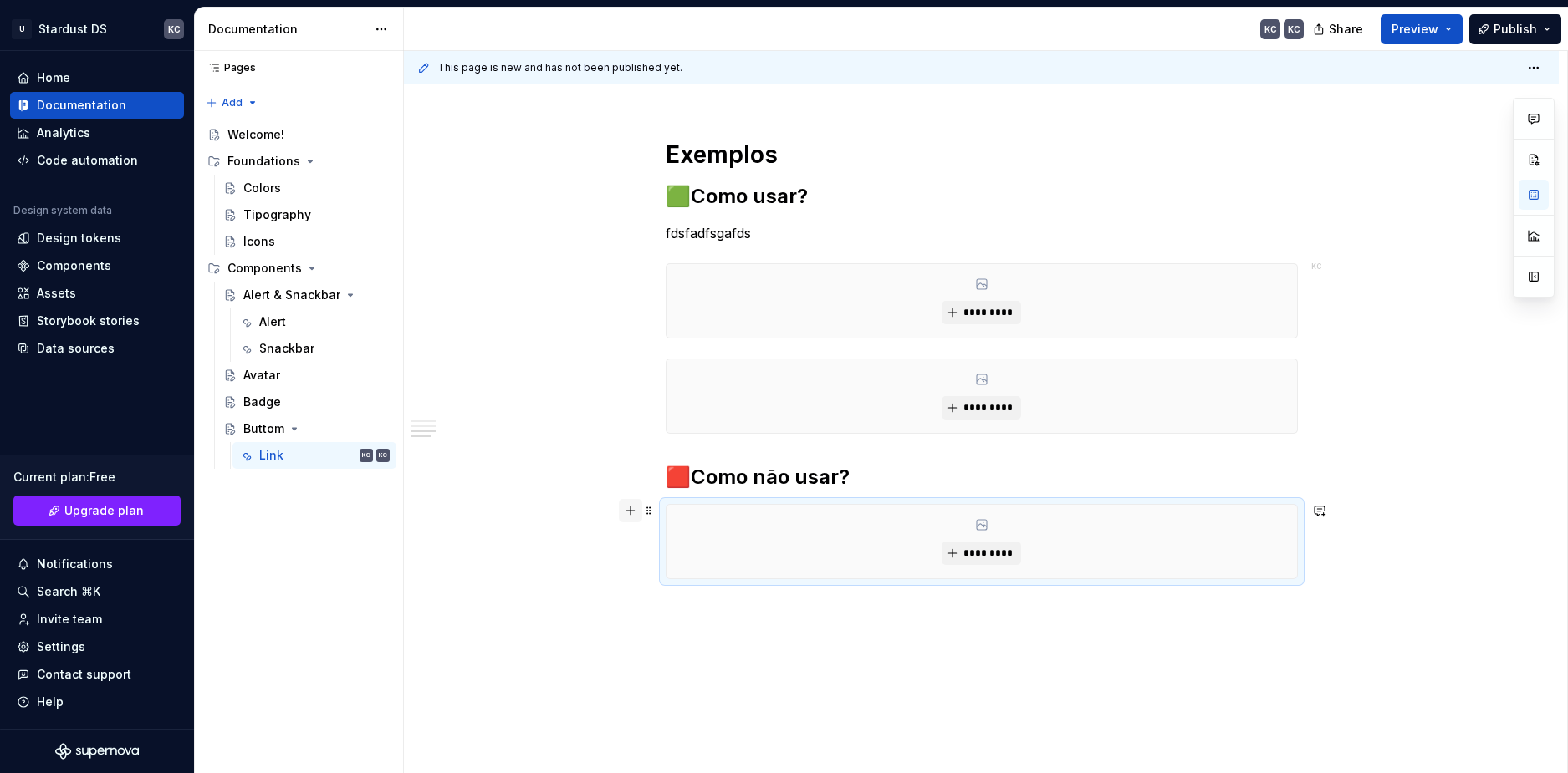
click at [628, 515] on button "button" at bounding box center [631, 511] width 24 height 24
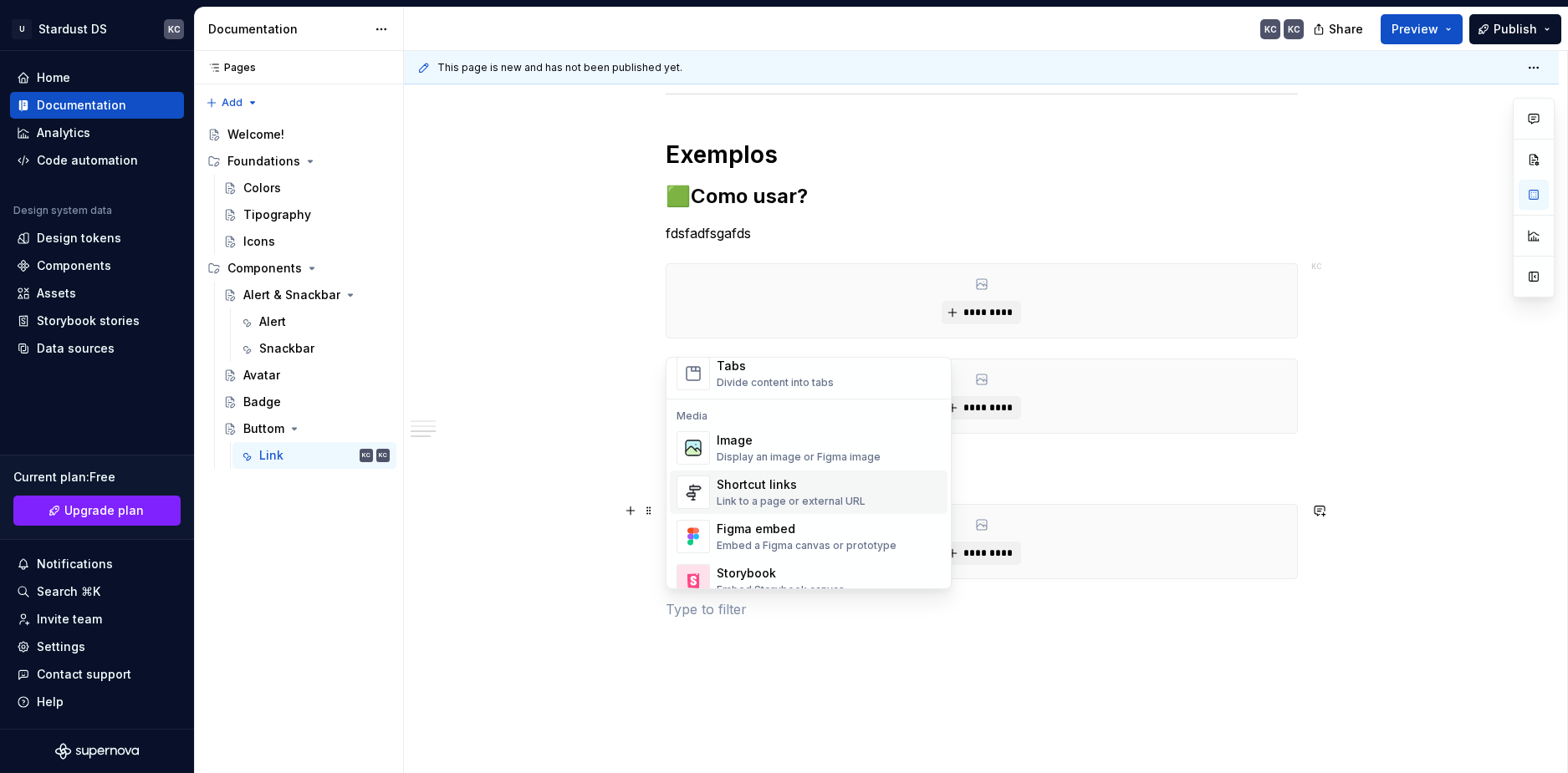
click at [759, 454] on div "Display an image or Figma image" at bounding box center [798, 456] width 163 height 14
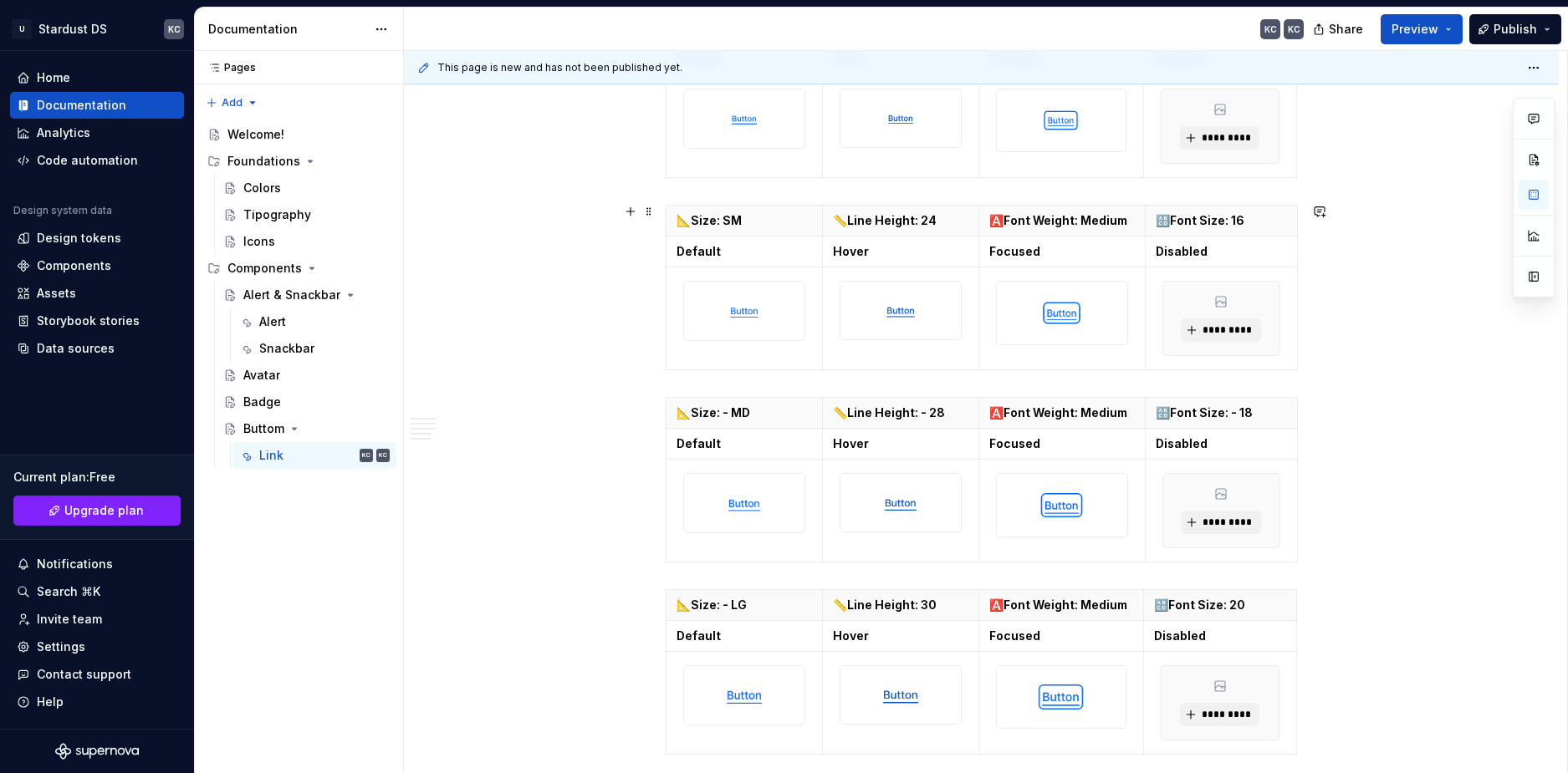
scroll to position [752, 0]
click at [296, 328] on div "Alert" at bounding box center [324, 322] width 131 height 24
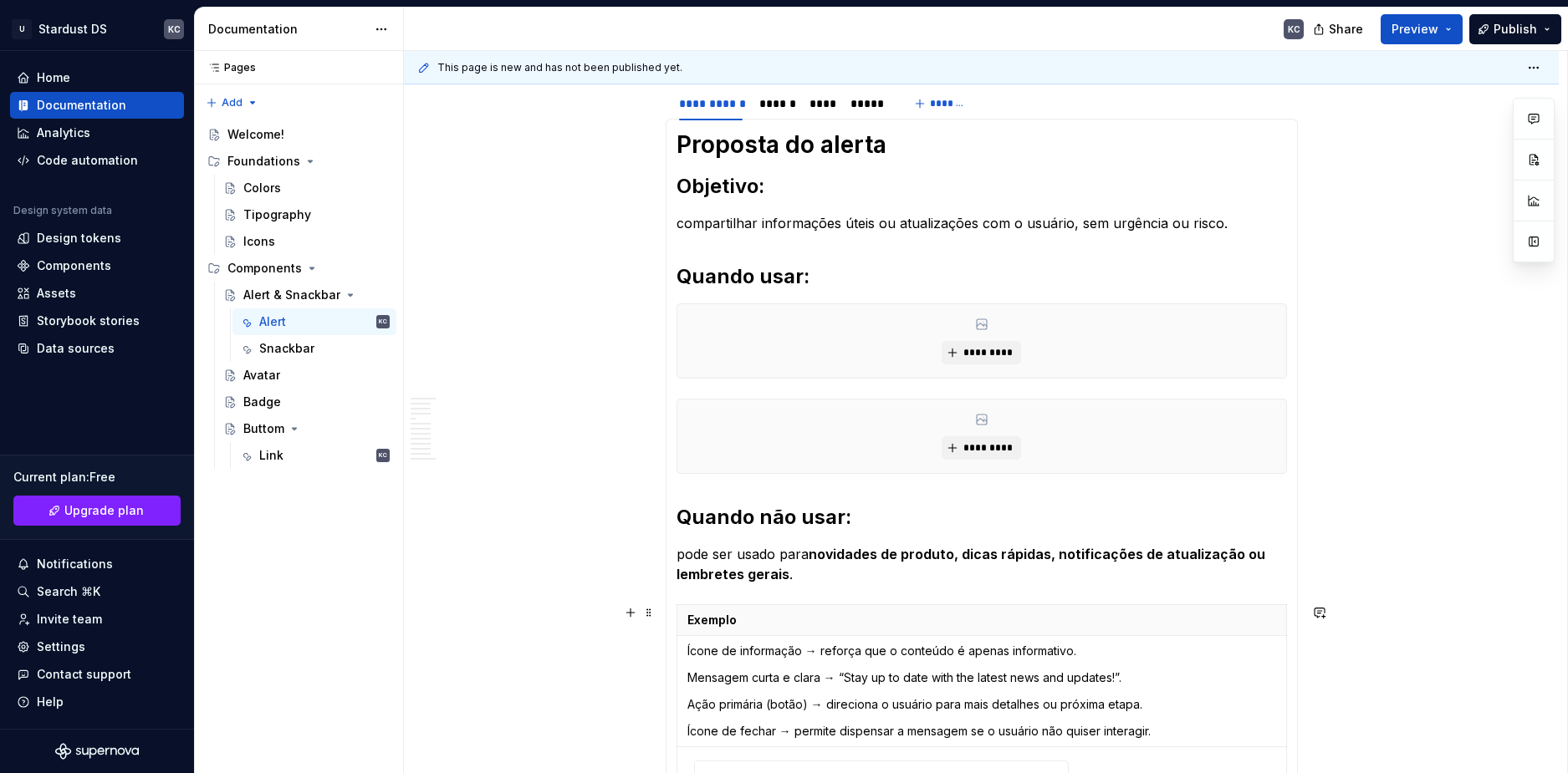
scroll to position [167, 0]
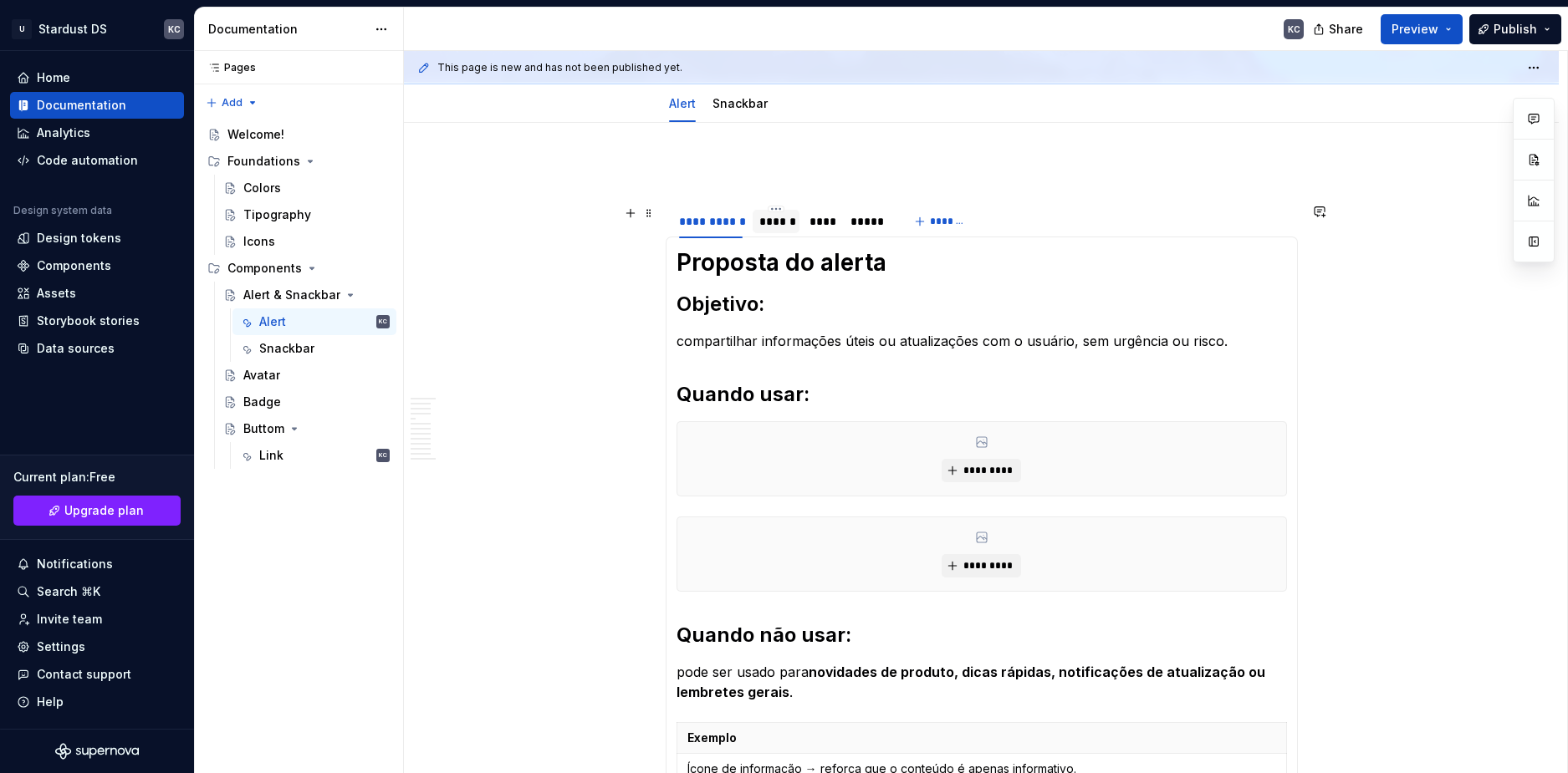
click at [775, 223] on div "******" at bounding box center [775, 221] width 34 height 16
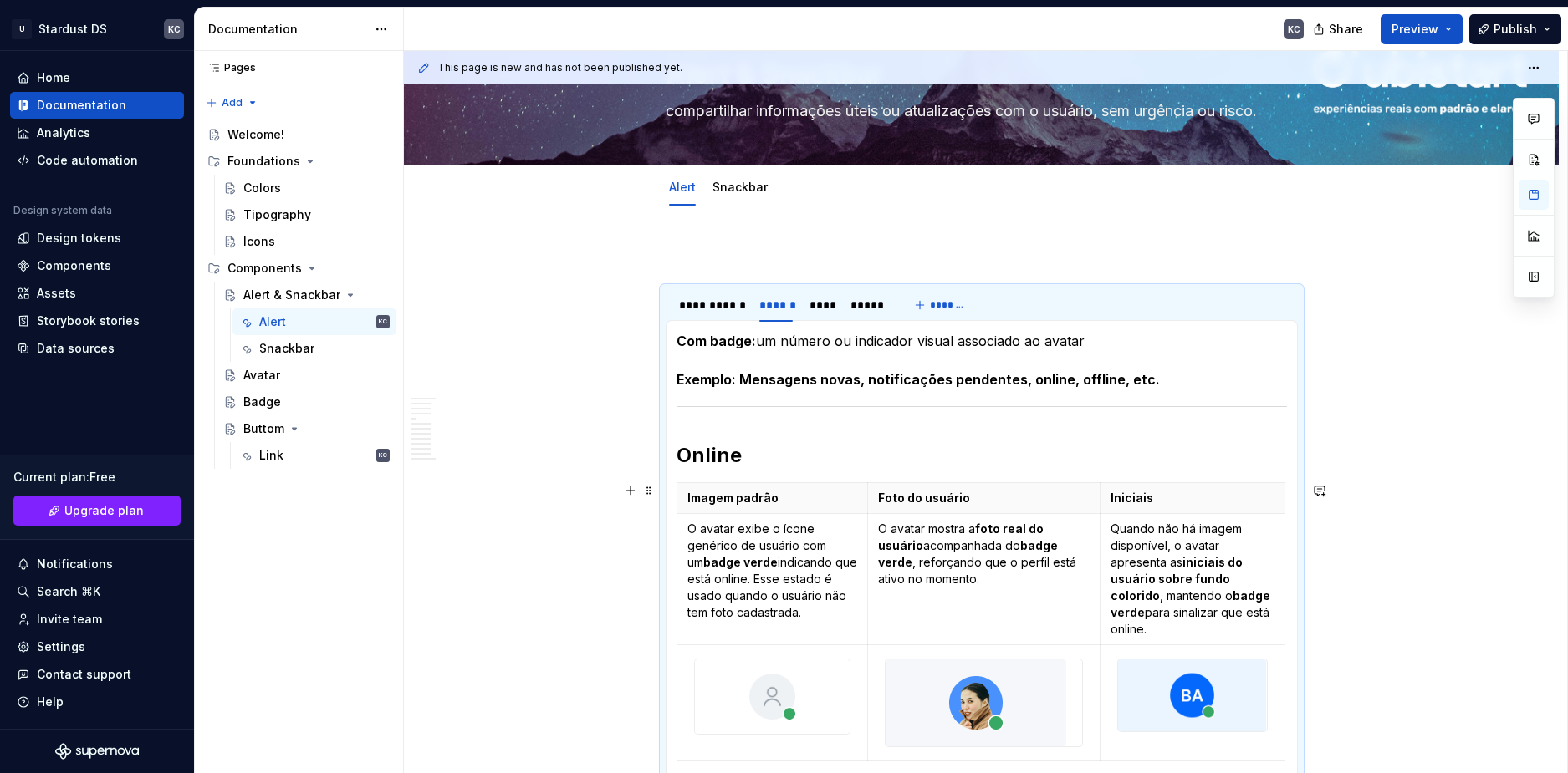
scroll to position [0, 0]
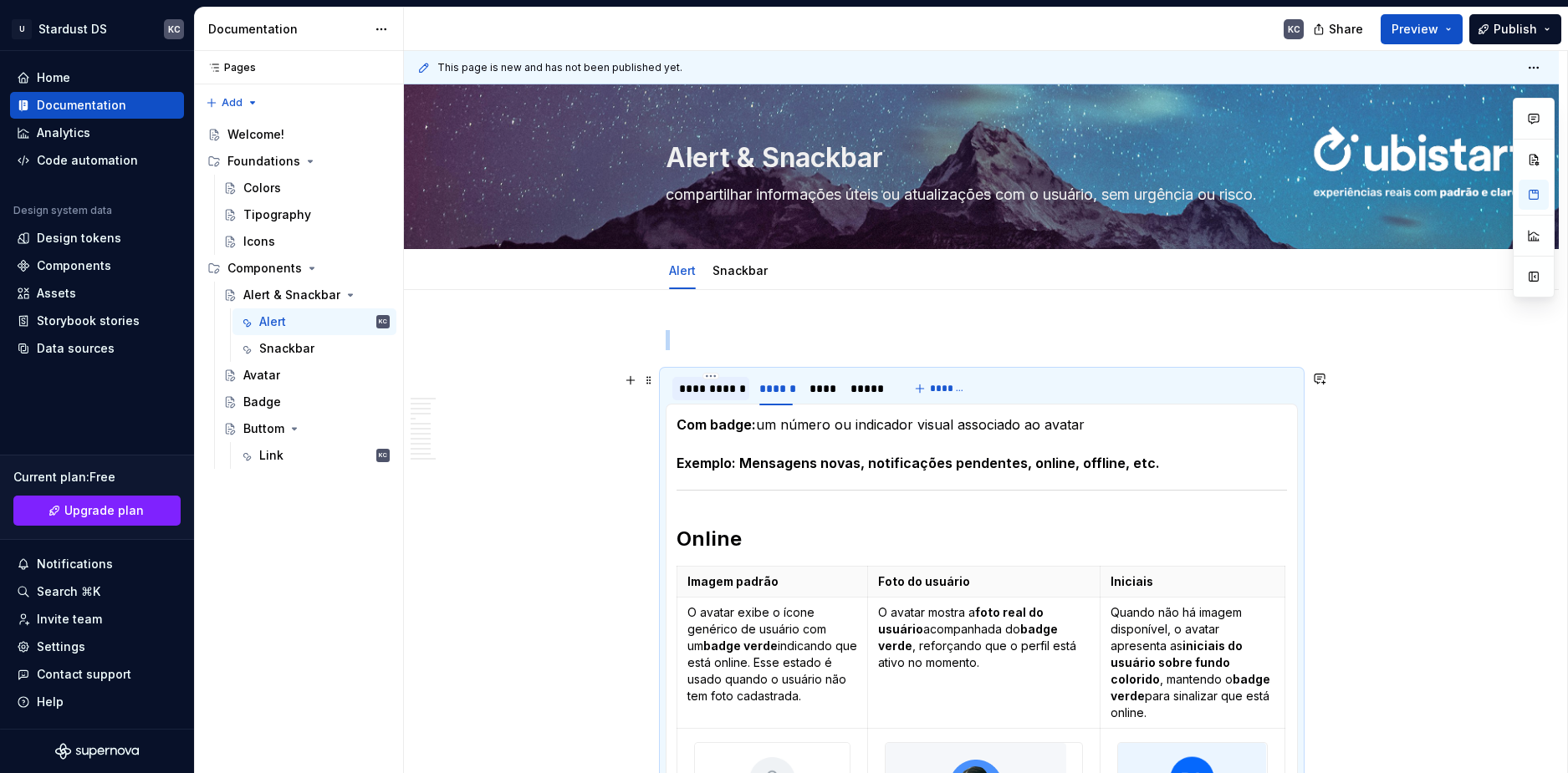
click at [702, 384] on div "**********" at bounding box center [710, 389] width 64 height 16
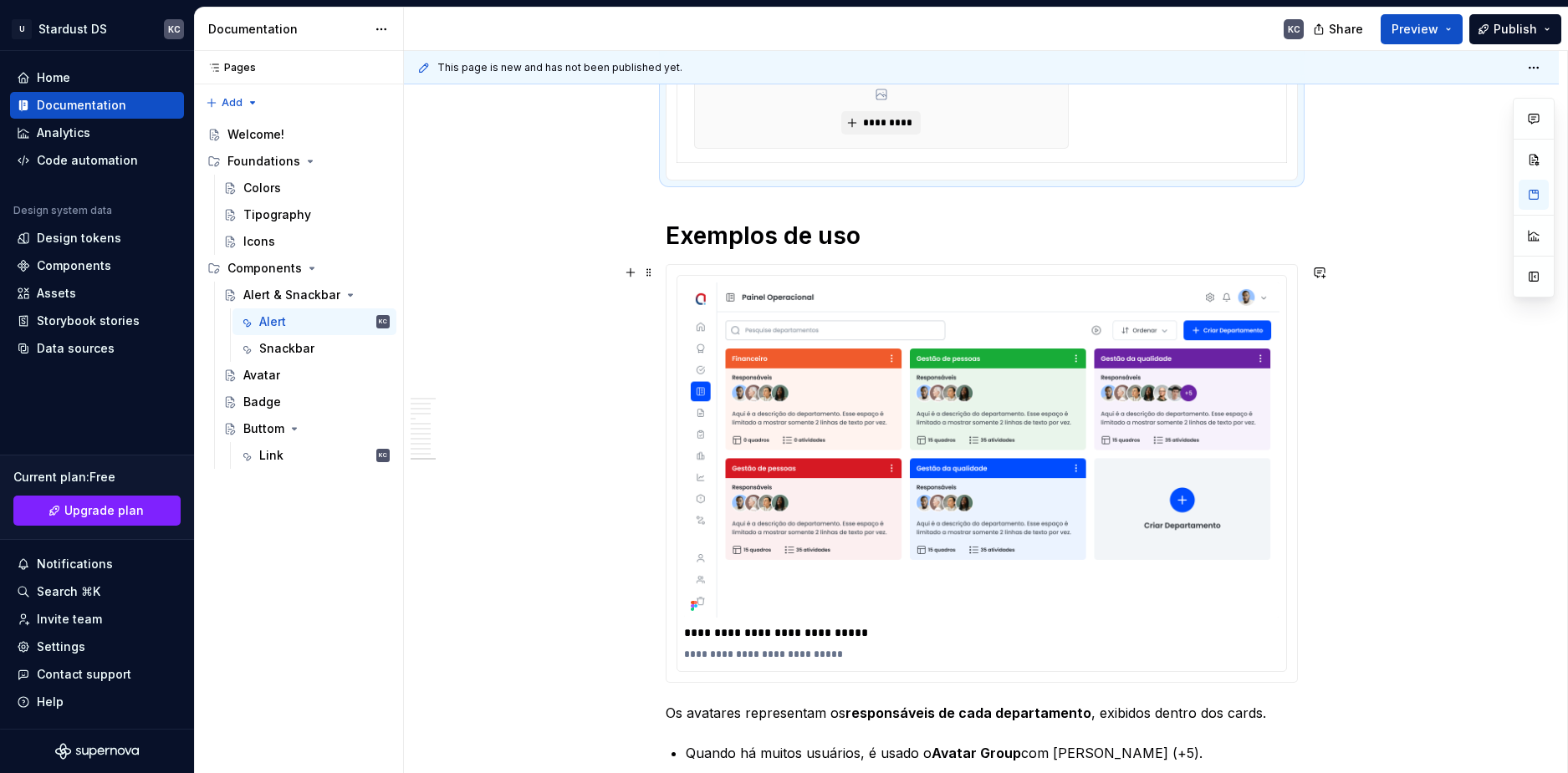
scroll to position [1170, 0]
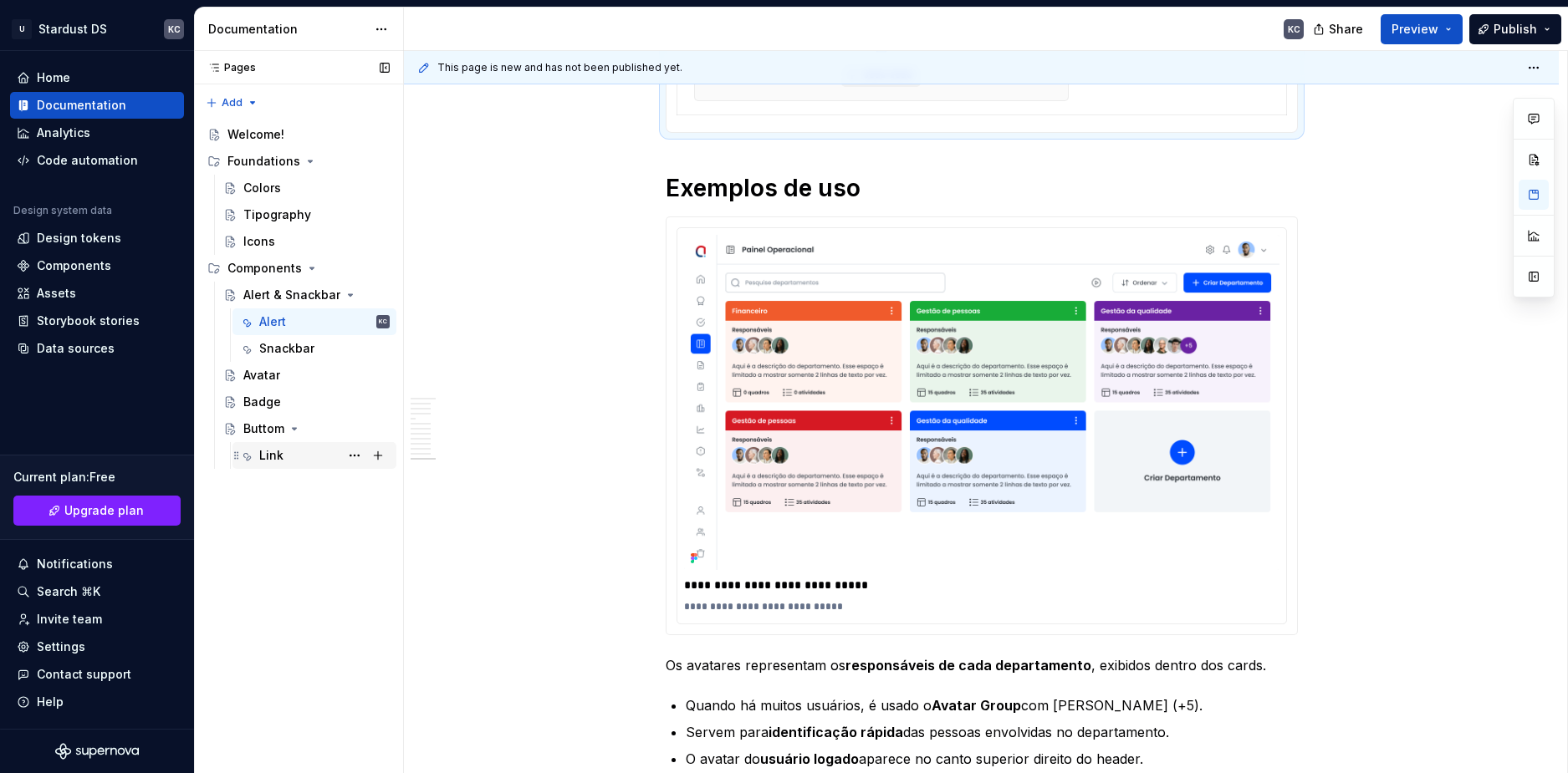
click at [275, 460] on div "Link" at bounding box center [271, 455] width 25 height 16
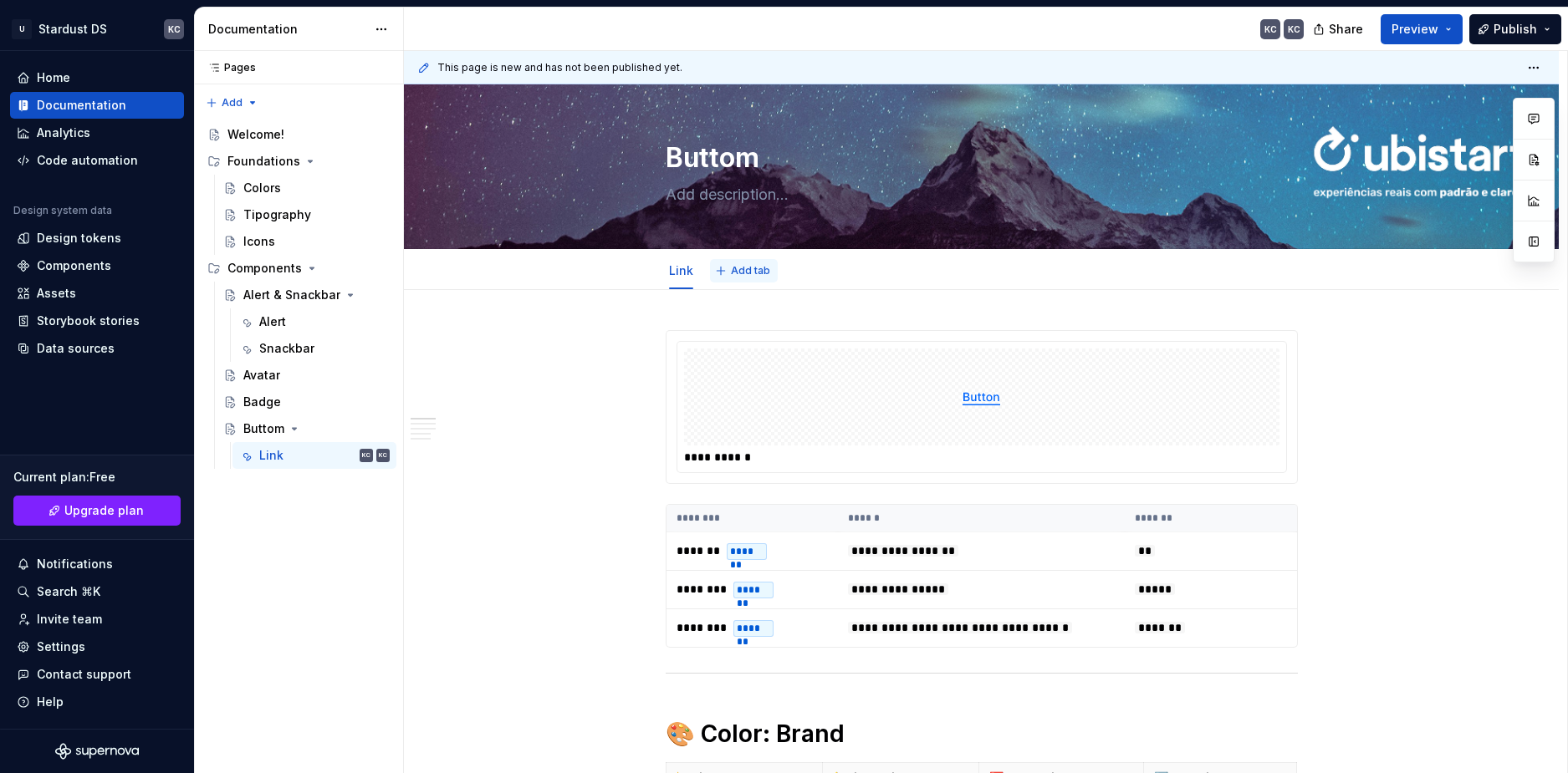
click at [723, 272] on button "Add tab" at bounding box center [743, 271] width 68 height 24
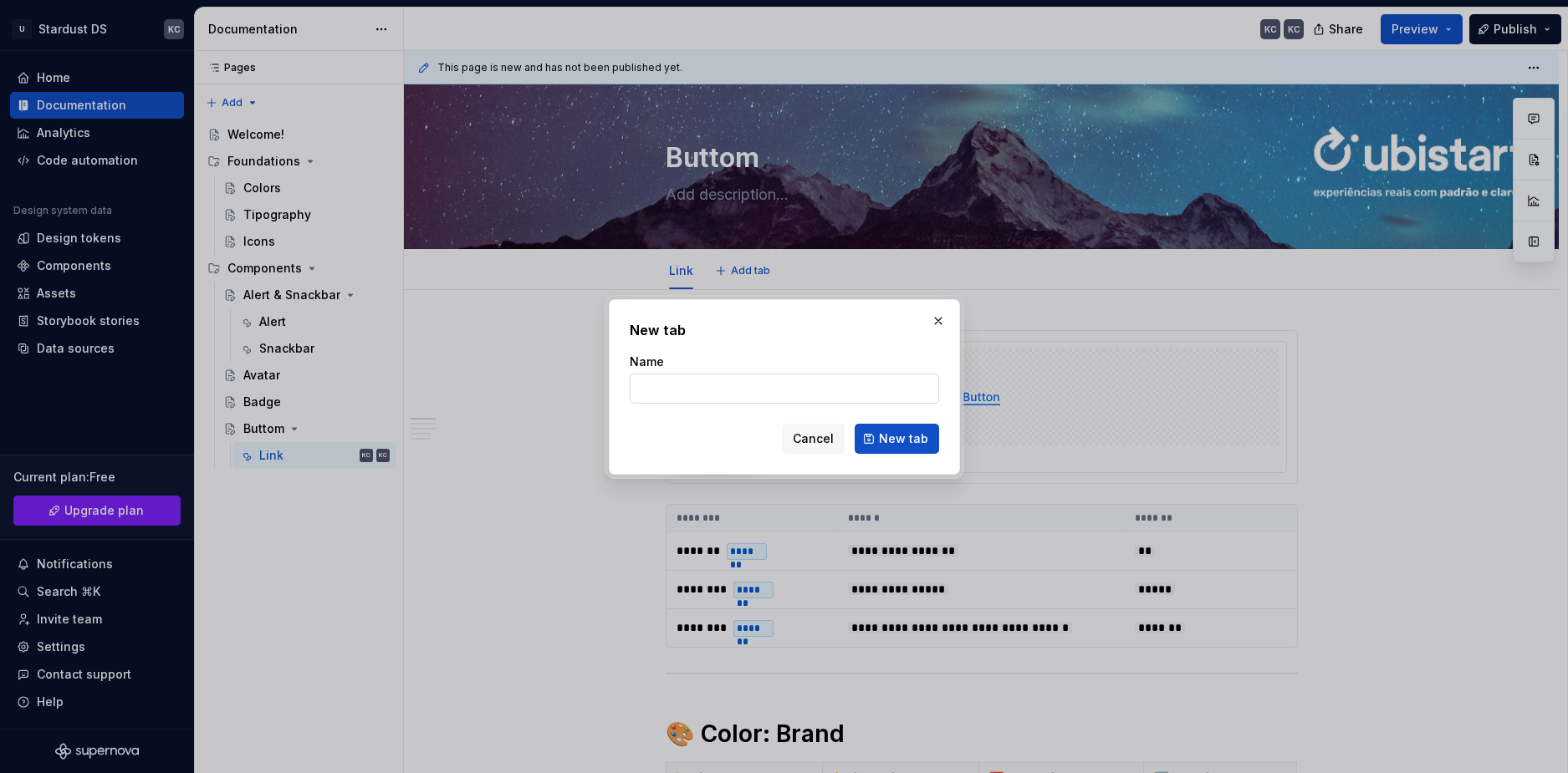
drag, startPoint x: 684, startPoint y: 357, endPoint x: 667, endPoint y: 392, distance: 38.9
click at [667, 392] on input "Name" at bounding box center [784, 388] width 310 height 30
click at [942, 431] on div "New tab Name Cancel New tab" at bounding box center [784, 387] width 352 height 175
click at [820, 435] on span "Cancel" at bounding box center [813, 439] width 41 height 16
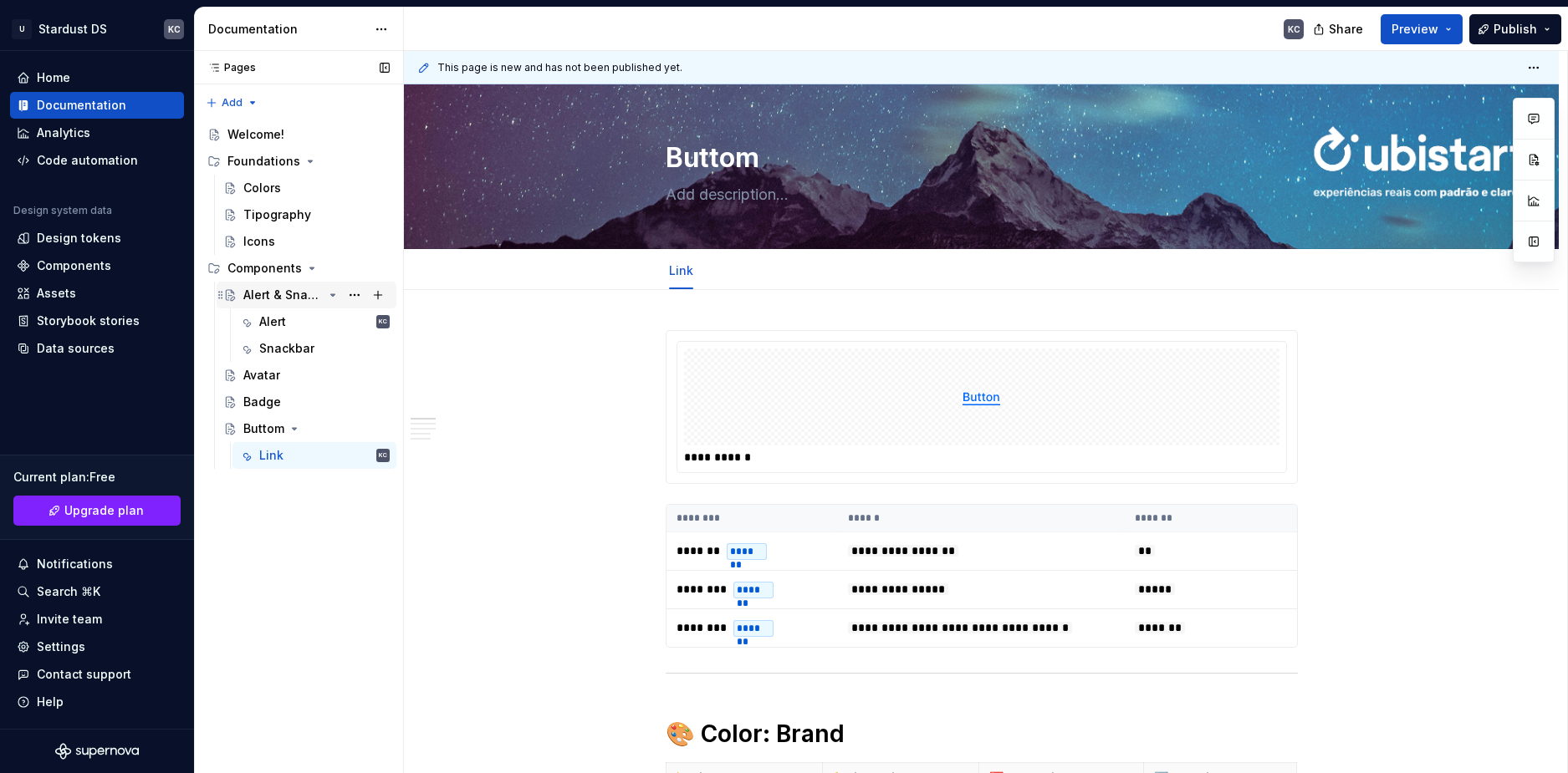
drag, startPoint x: 312, startPoint y: 301, endPoint x: 296, endPoint y: 283, distance: 24.1
click at [312, 301] on div "Alert & Snackbar" at bounding box center [282, 295] width 79 height 16
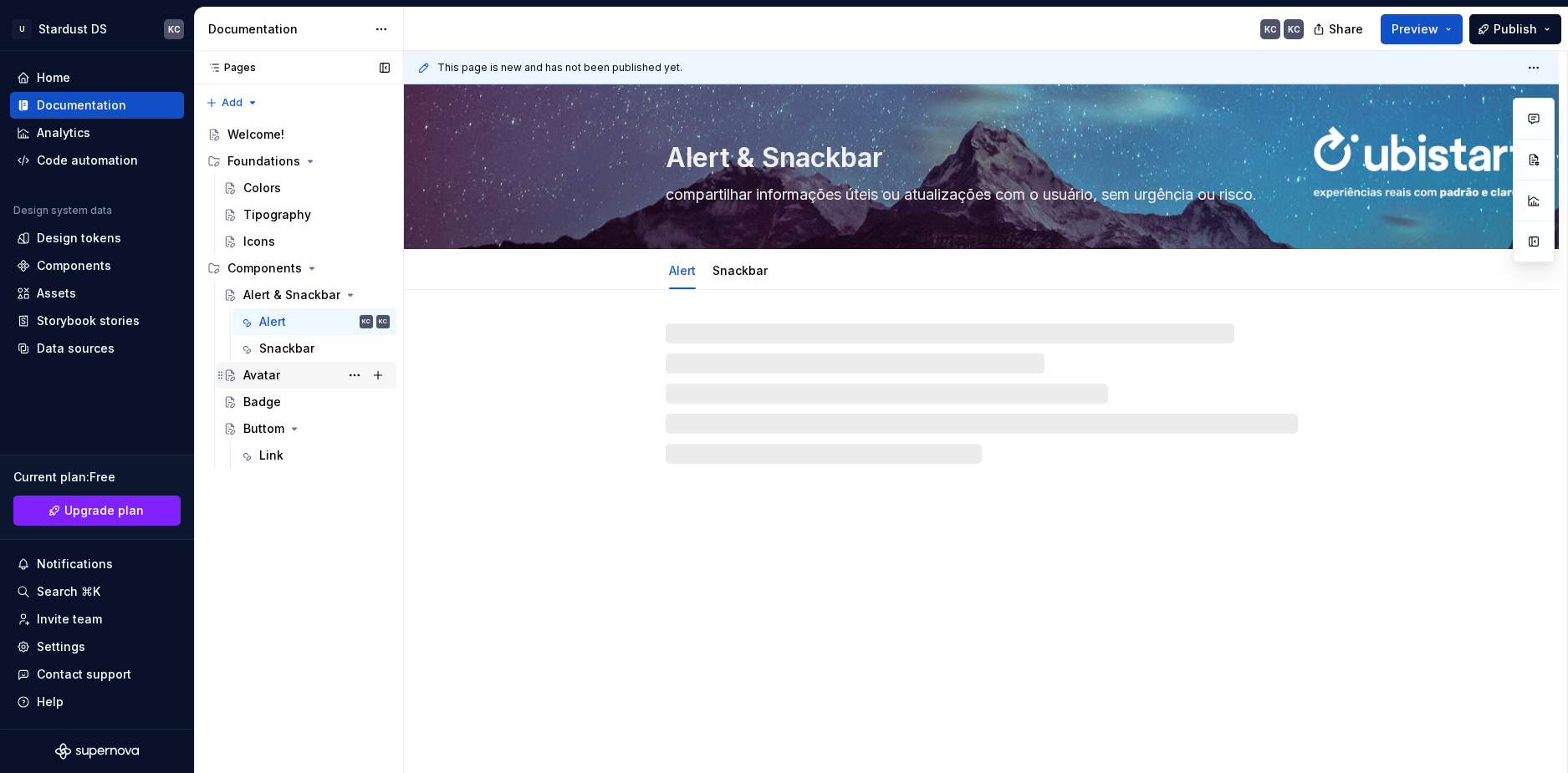
click at [290, 375] on div "Avatar" at bounding box center [316, 375] width 146 height 24
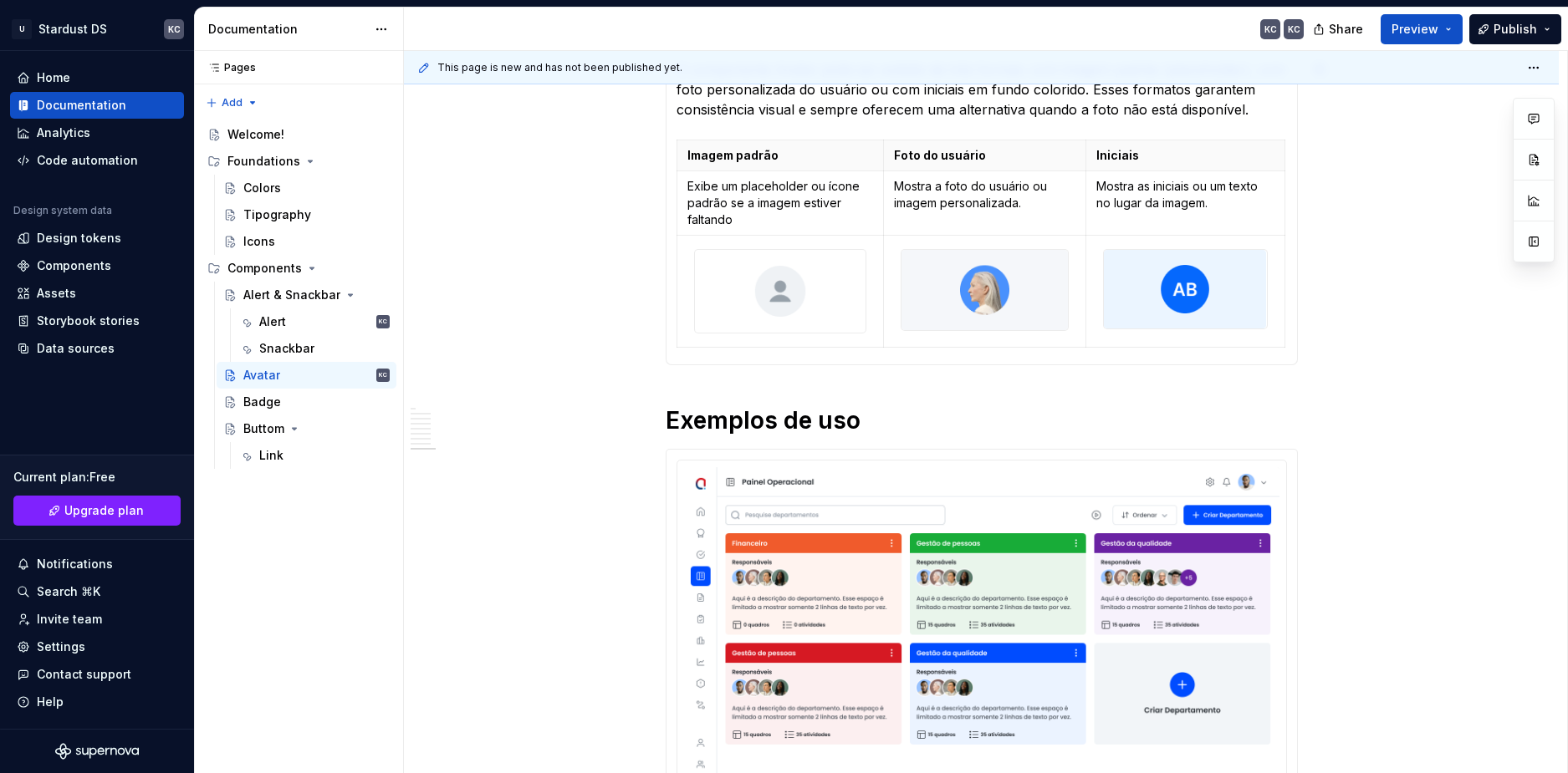
scroll to position [40, 0]
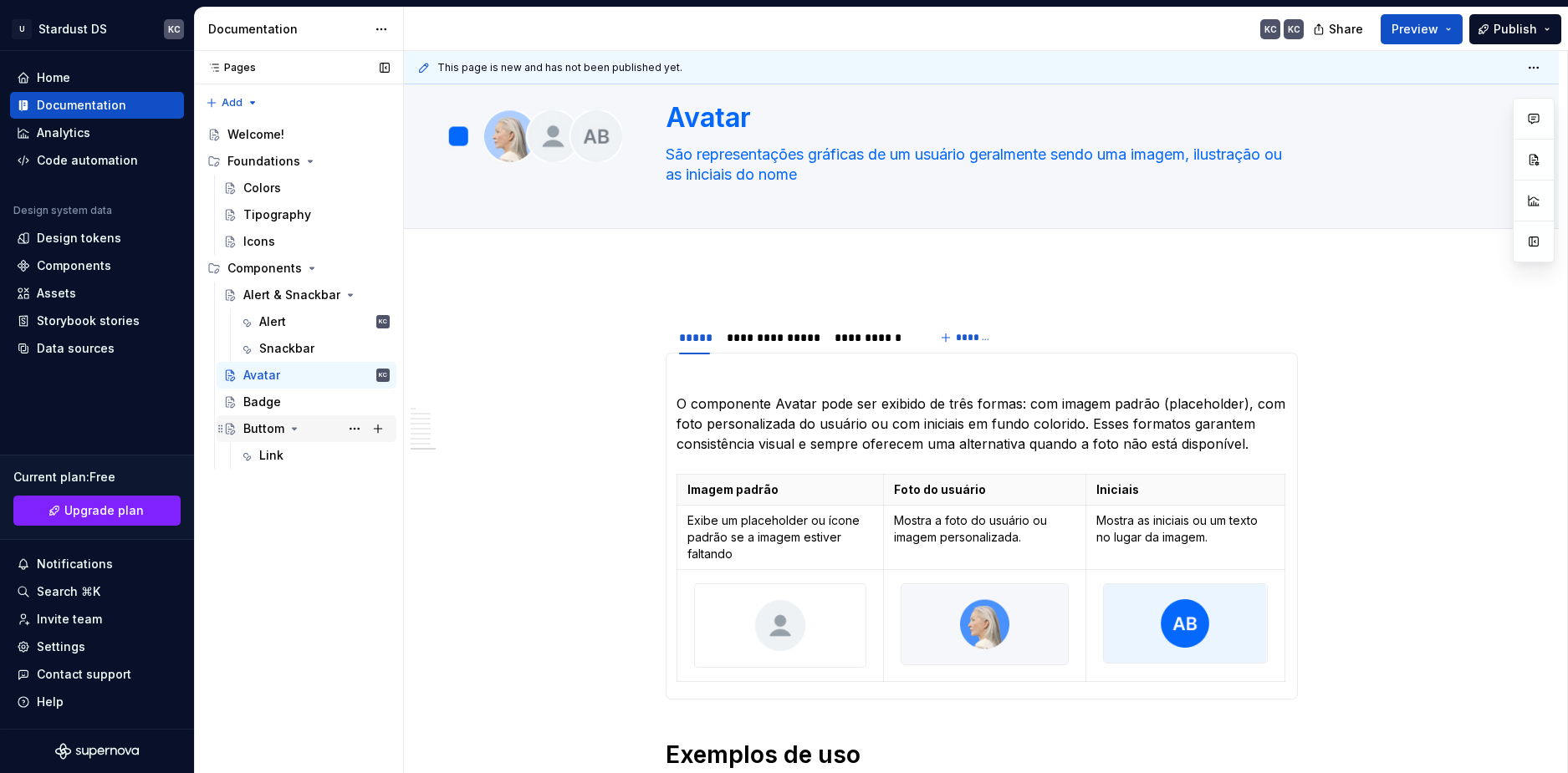
click at [268, 425] on div "Buttom" at bounding box center [263, 429] width 41 height 16
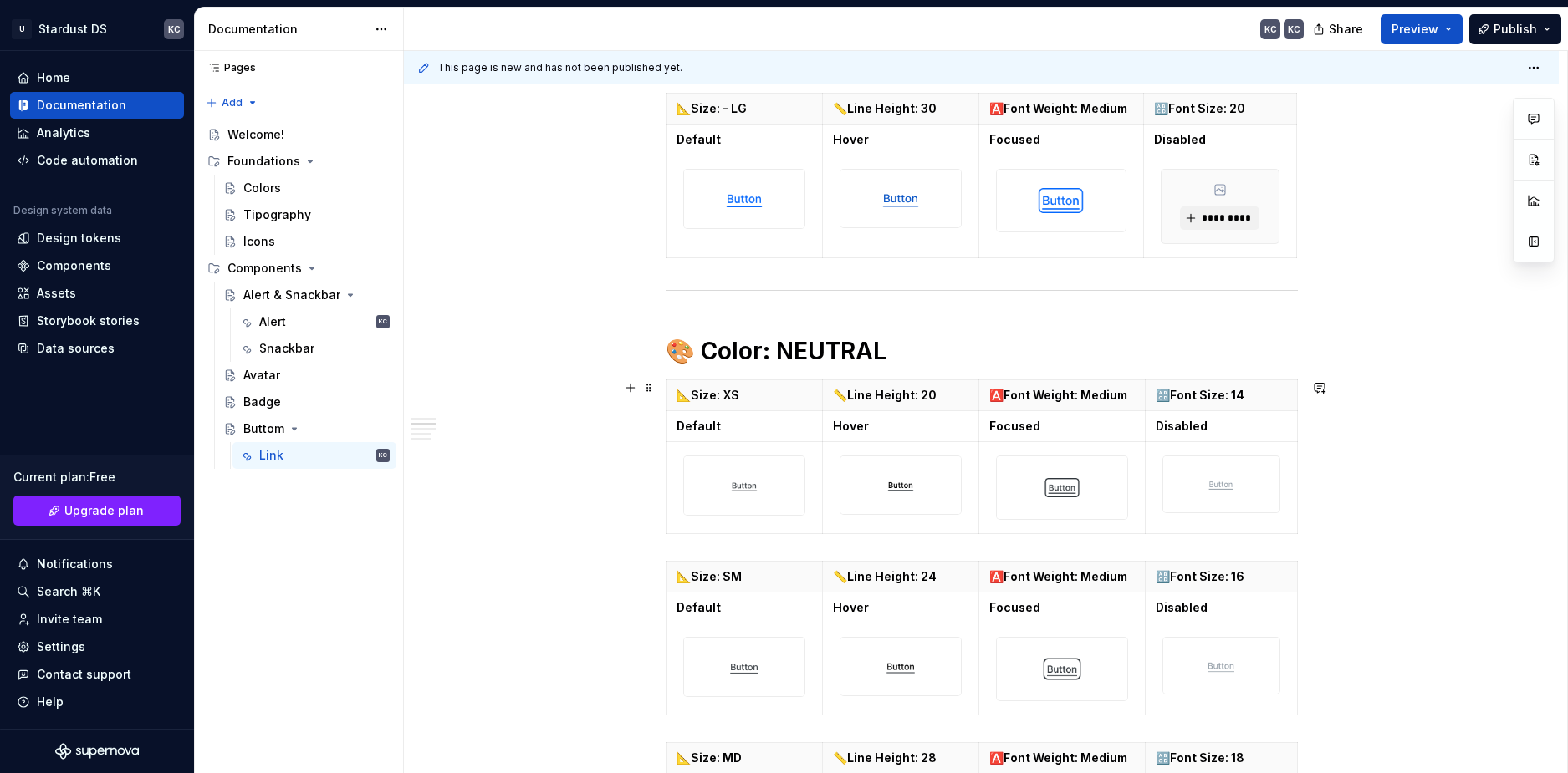
scroll to position [1253, 0]
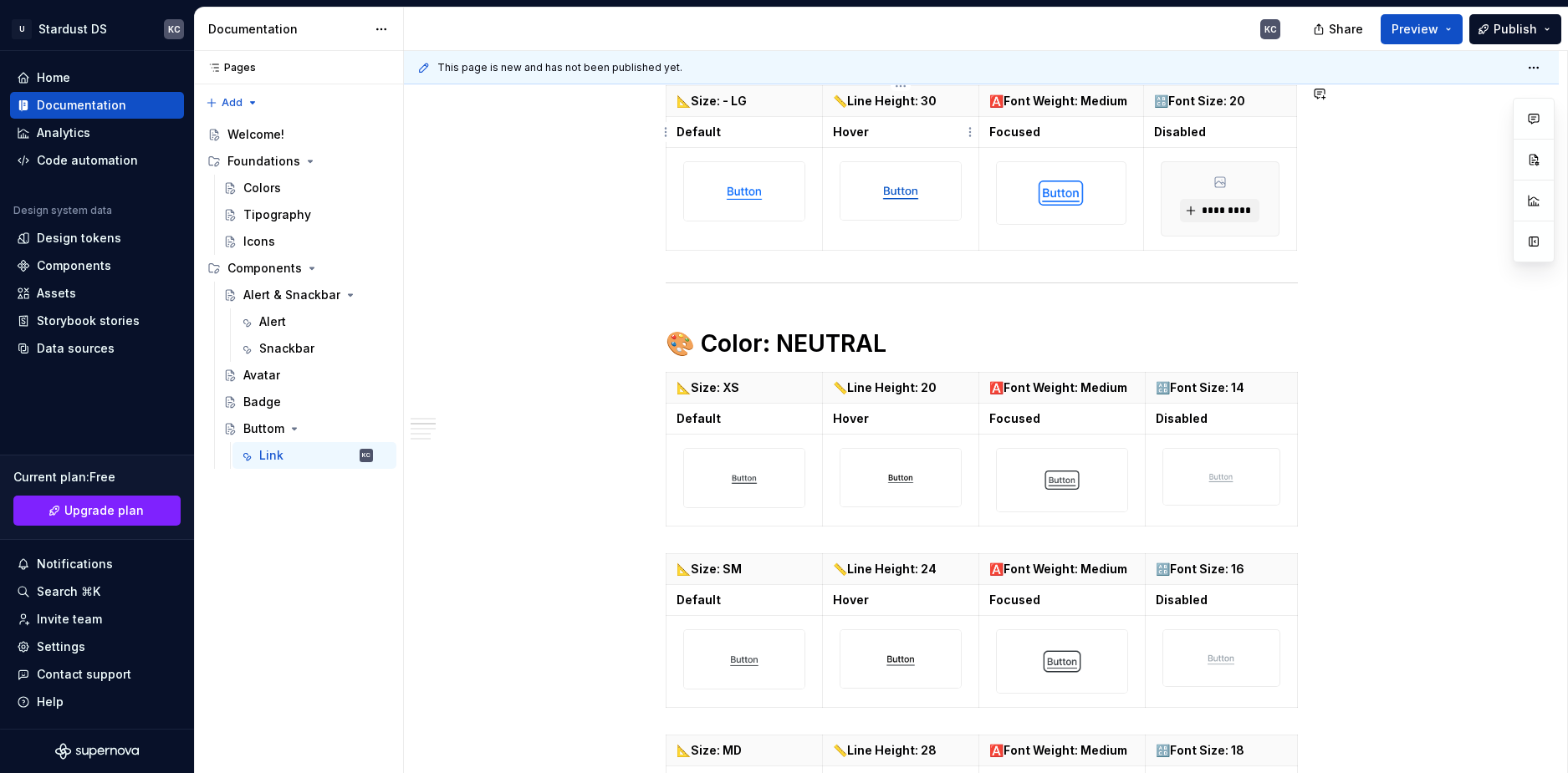
type textarea "*"
